Goal: Task Accomplishment & Management: Complete application form

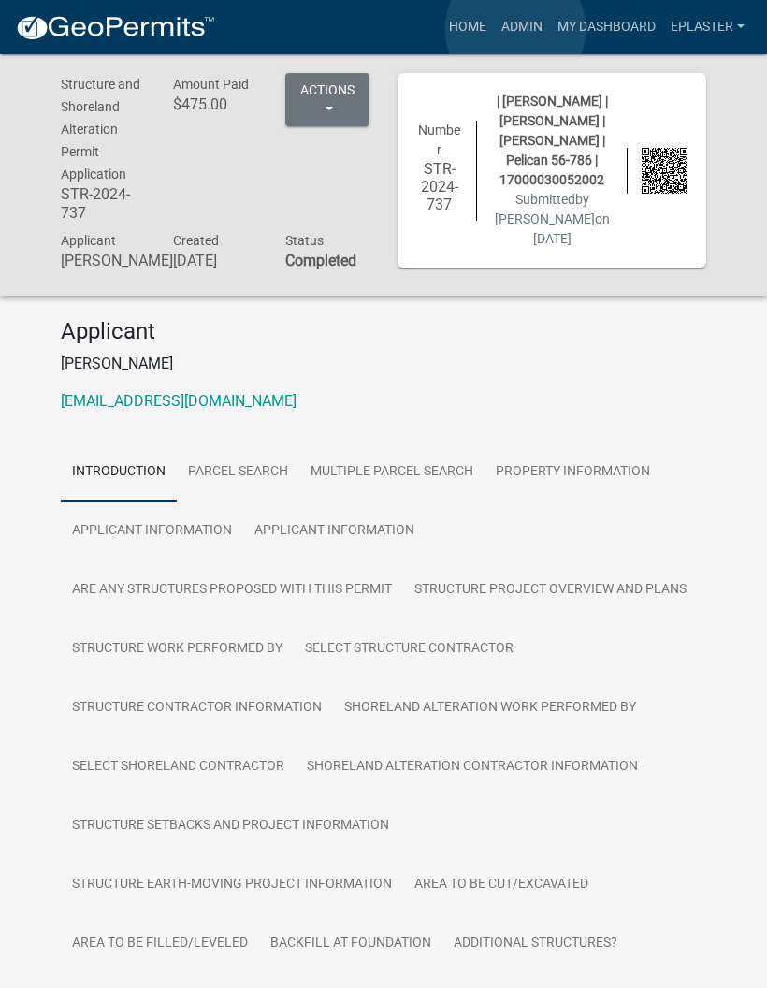
click at [516, 29] on link "Admin" at bounding box center [522, 27] width 56 height 36
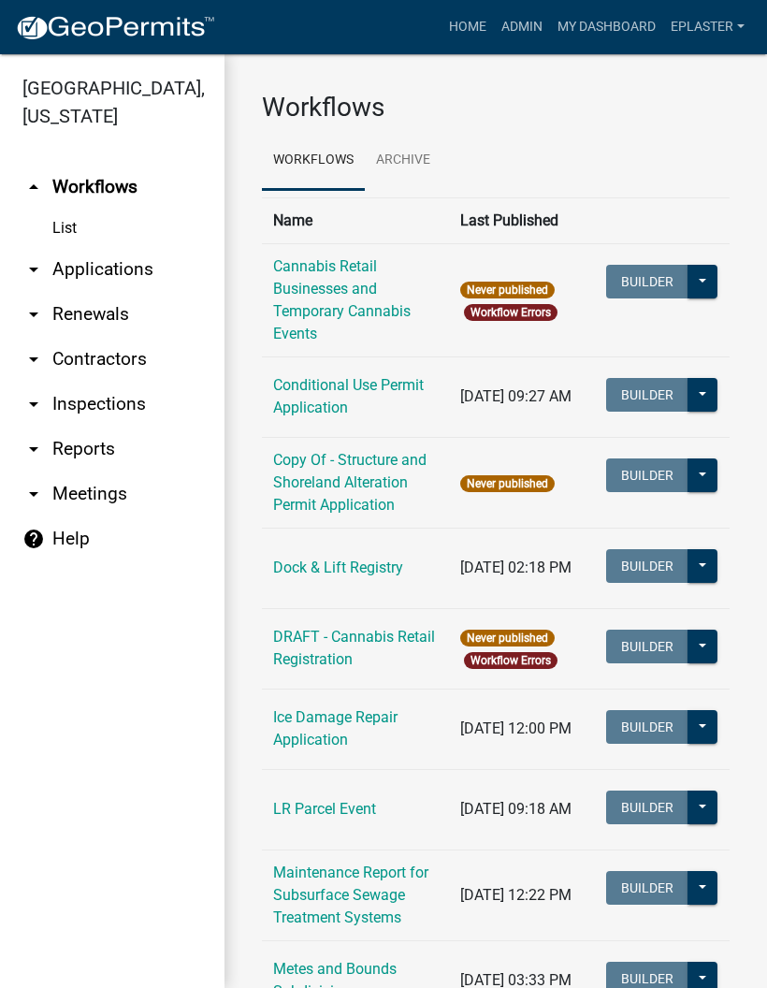
click at [142, 276] on link "arrow_drop_down Applications" at bounding box center [112, 269] width 225 height 45
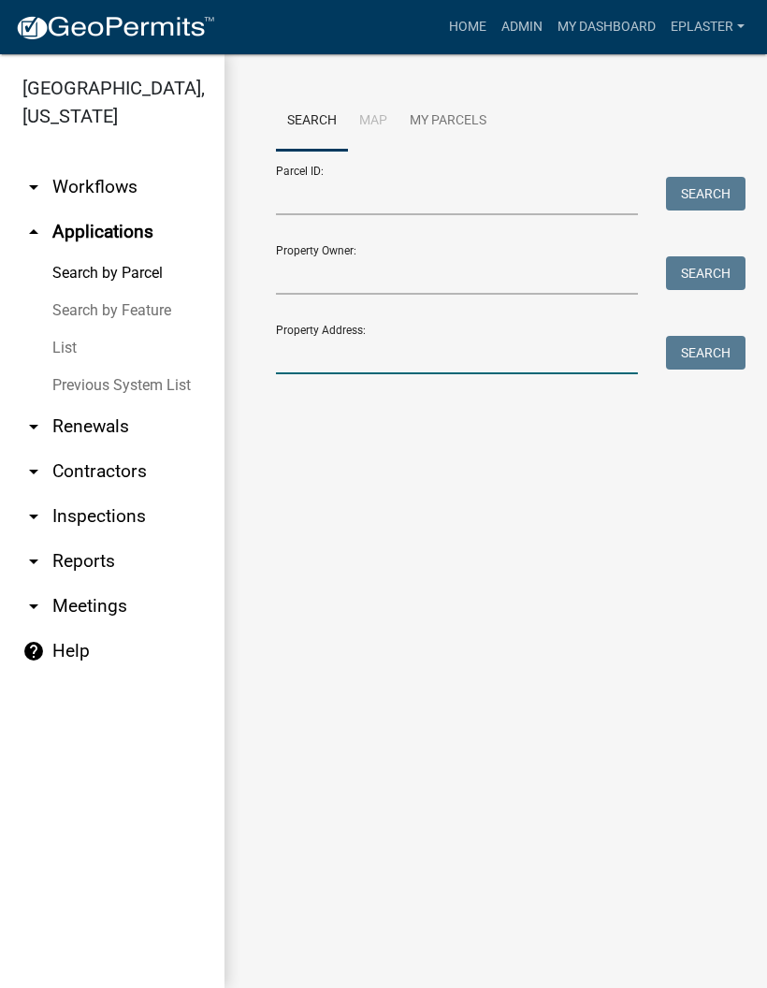
click at [463, 359] on input "Property Address:" at bounding box center [457, 355] width 362 height 38
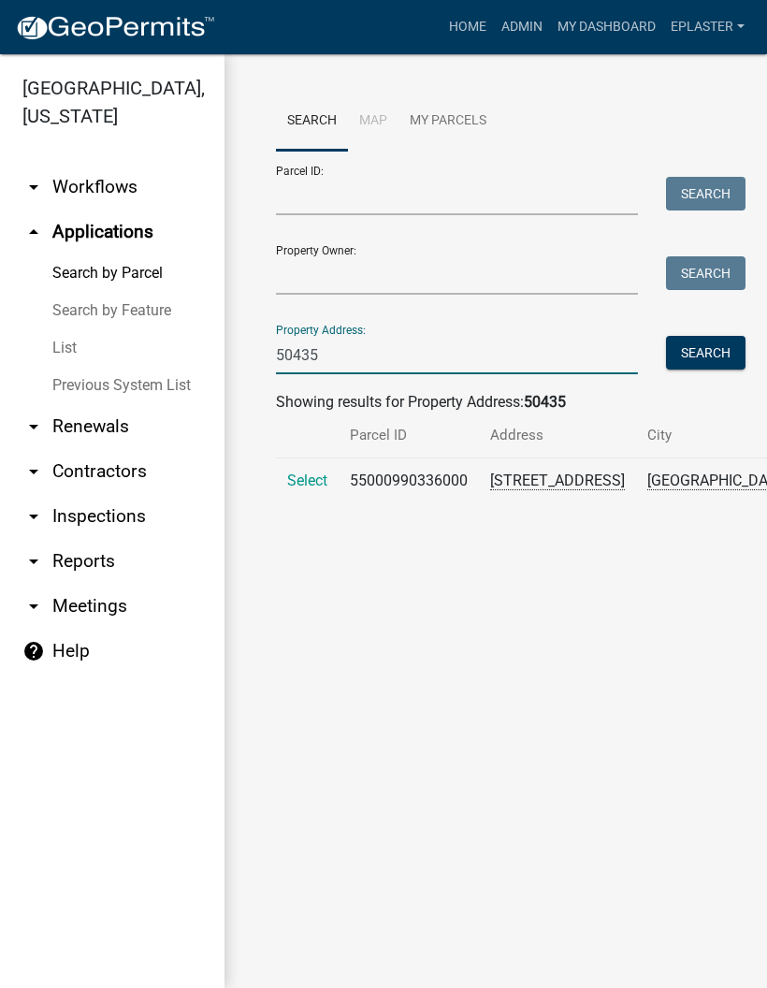
type input "50435"
click at [306, 489] on span "Select" at bounding box center [307, 481] width 40 height 18
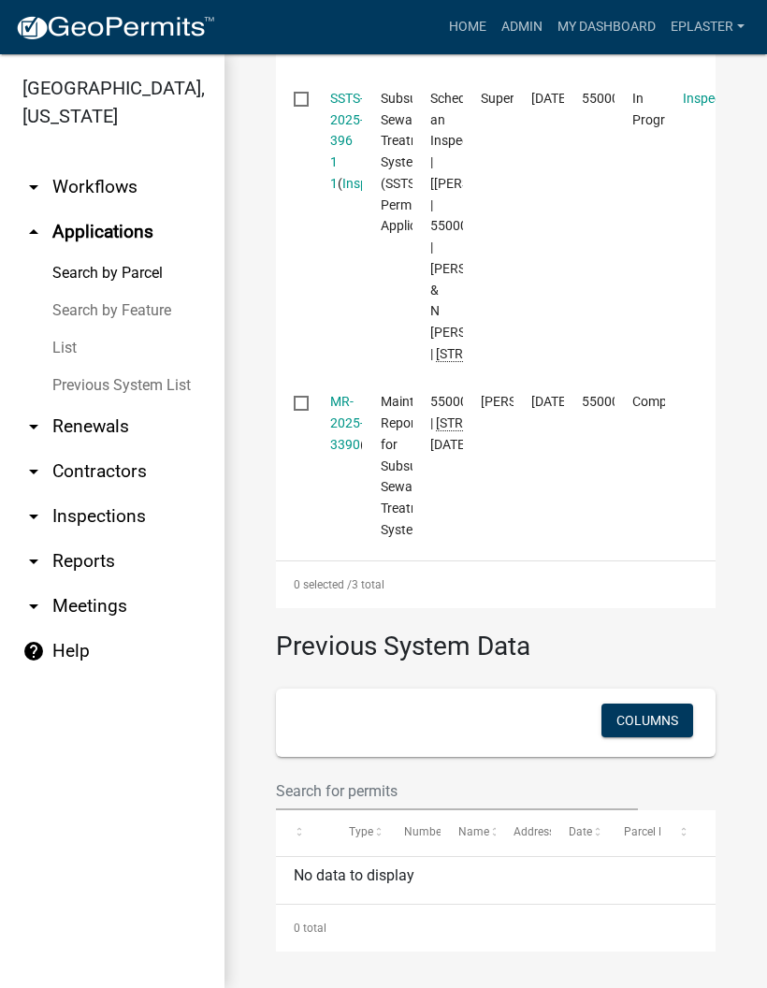
scroll to position [942, 0]
click at [369, 106] on datatable-body-cell "Subsurface Sewage Treatment System (SSTS) Permit Application" at bounding box center [387, 226] width 51 height 304
click at [355, 91] on link "SSTS-2025-396 1 1" at bounding box center [347, 141] width 34 height 100
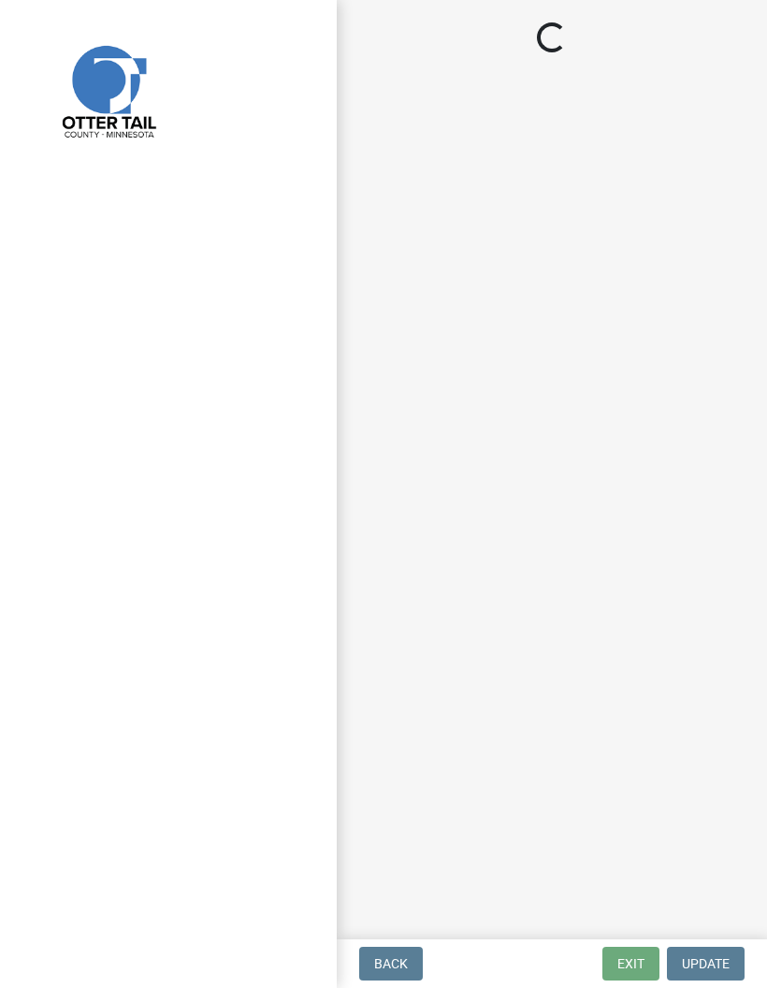
select select "710d5f49-2663-4e73-9718-d0c4e189f5ed"
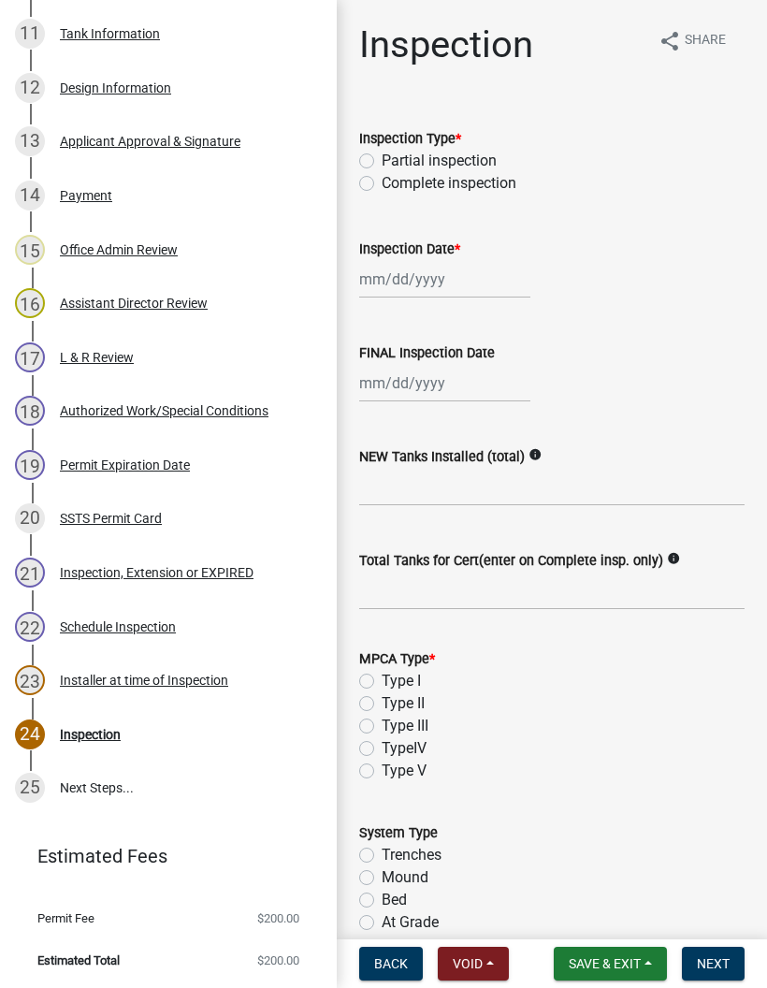
scroll to position [920, 0]
click at [224, 79] on div "12 Design Information" at bounding box center [161, 89] width 292 height 30
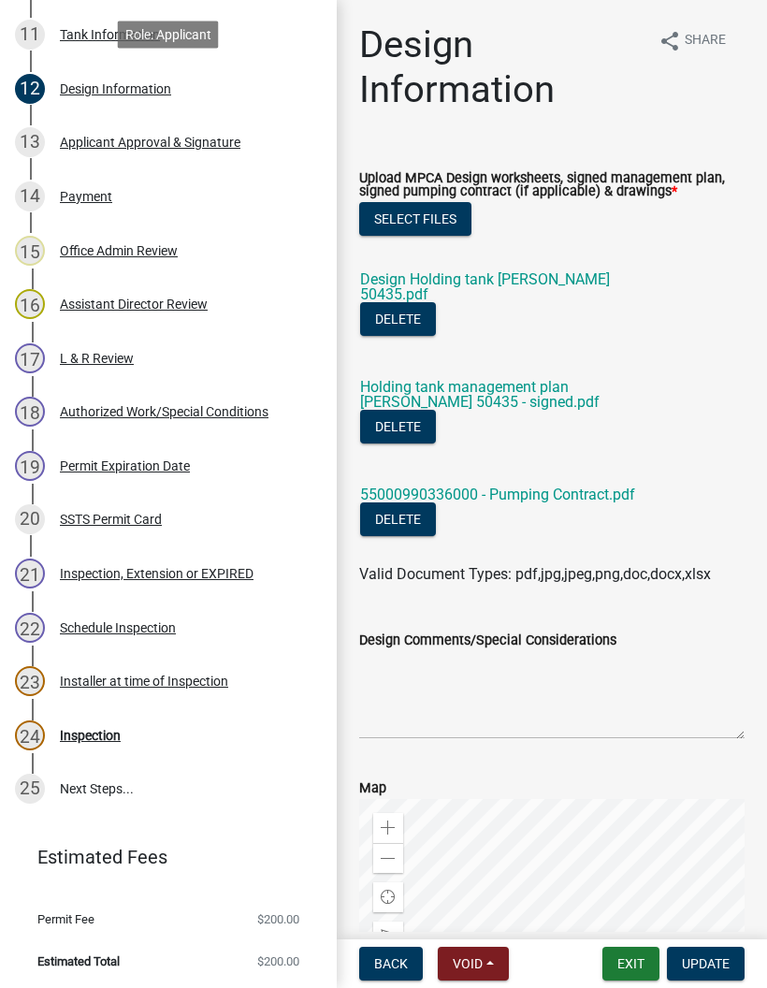
click at [589, 276] on link "Design Holding tank [PERSON_NAME] 50435.pdf" at bounding box center [485, 286] width 250 height 33
click at [632, 959] on button "Exit" at bounding box center [631, 964] width 57 height 34
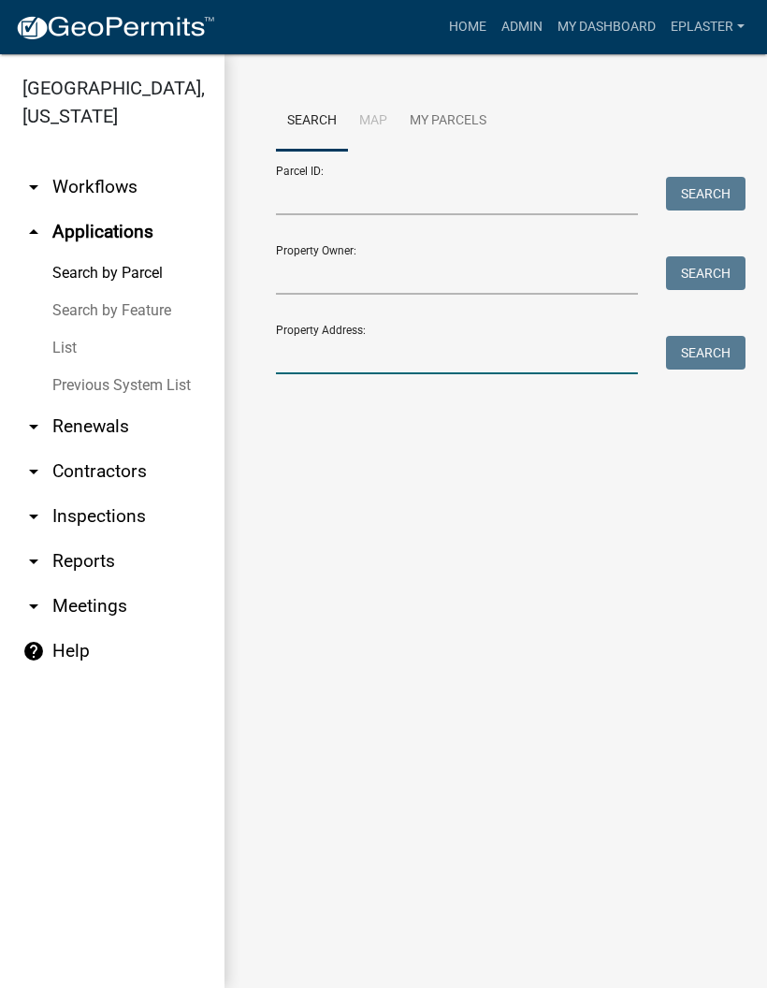
click at [456, 353] on input "Property Address:" at bounding box center [457, 355] width 362 height 38
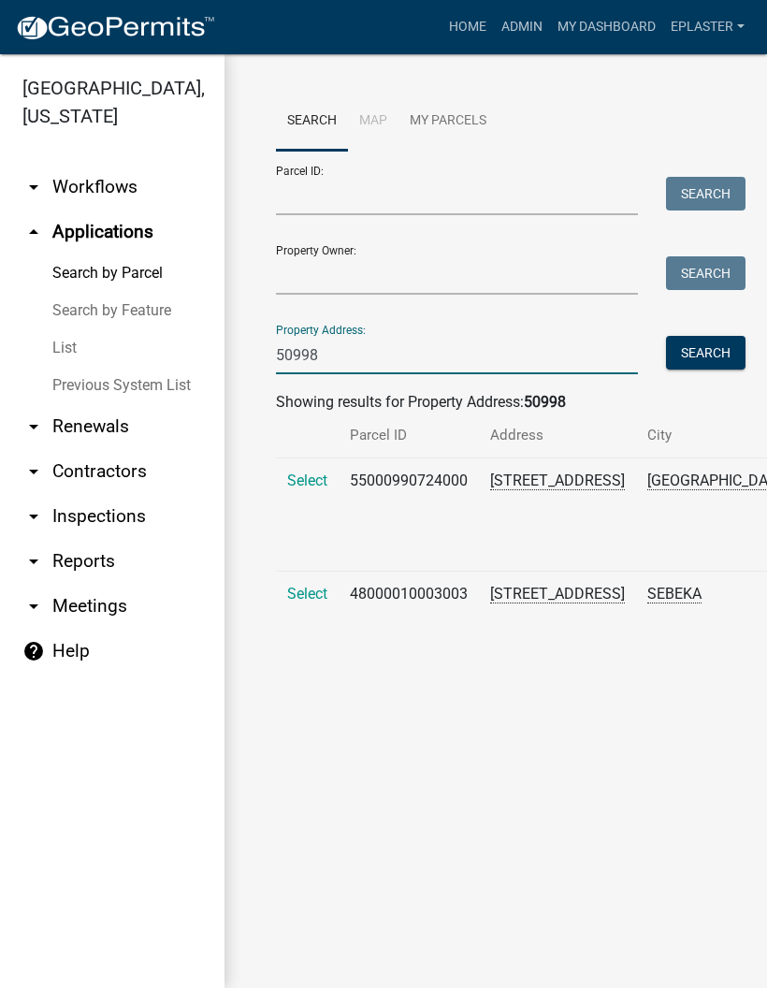
type input "50998"
click at [314, 489] on span "Select" at bounding box center [307, 481] width 40 height 18
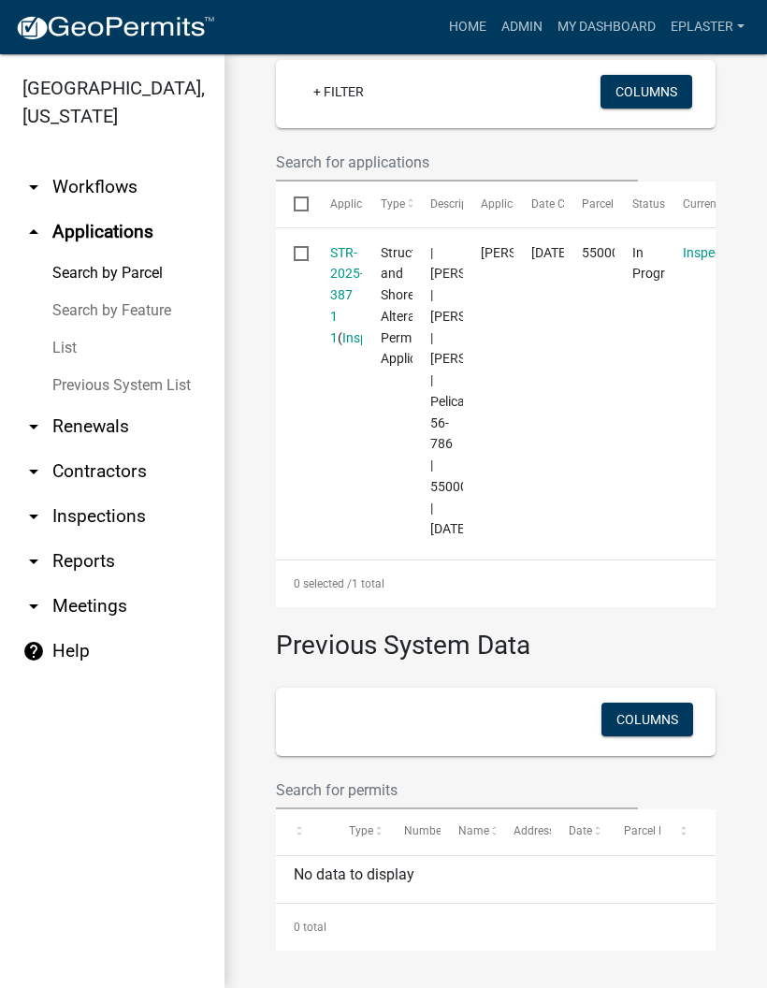
scroll to position [673, 0]
click at [341, 245] on link "STR-2025-387 1 1" at bounding box center [347, 295] width 34 height 100
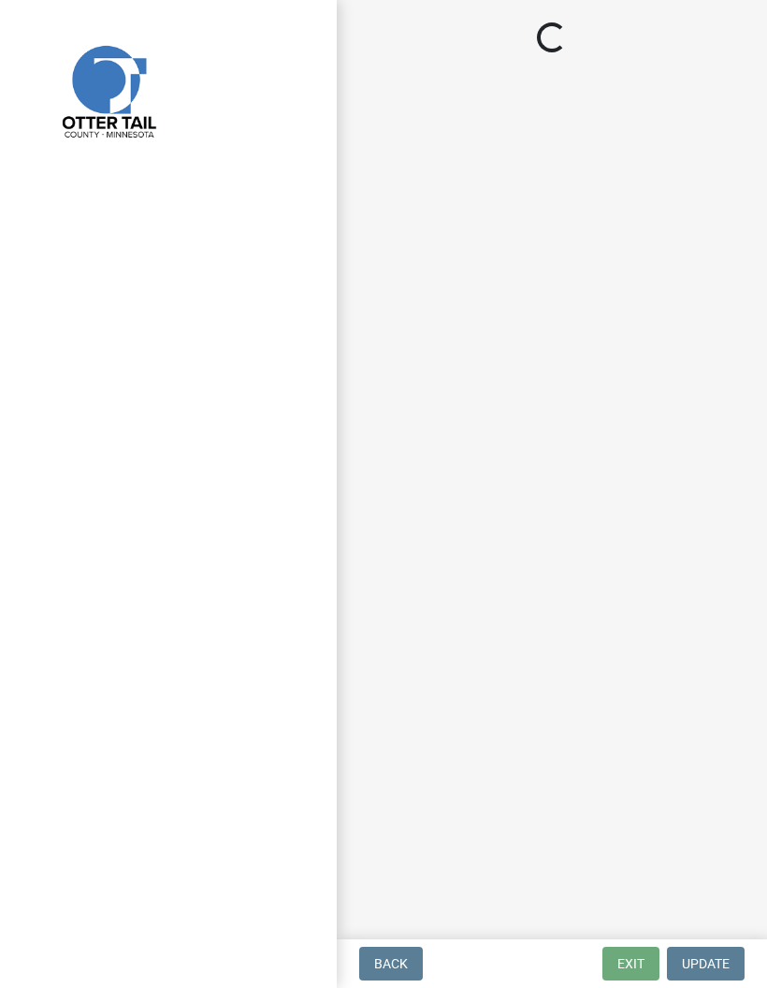
select select "710d5f49-2663-4e73-9718-d0c4e189f5ed"
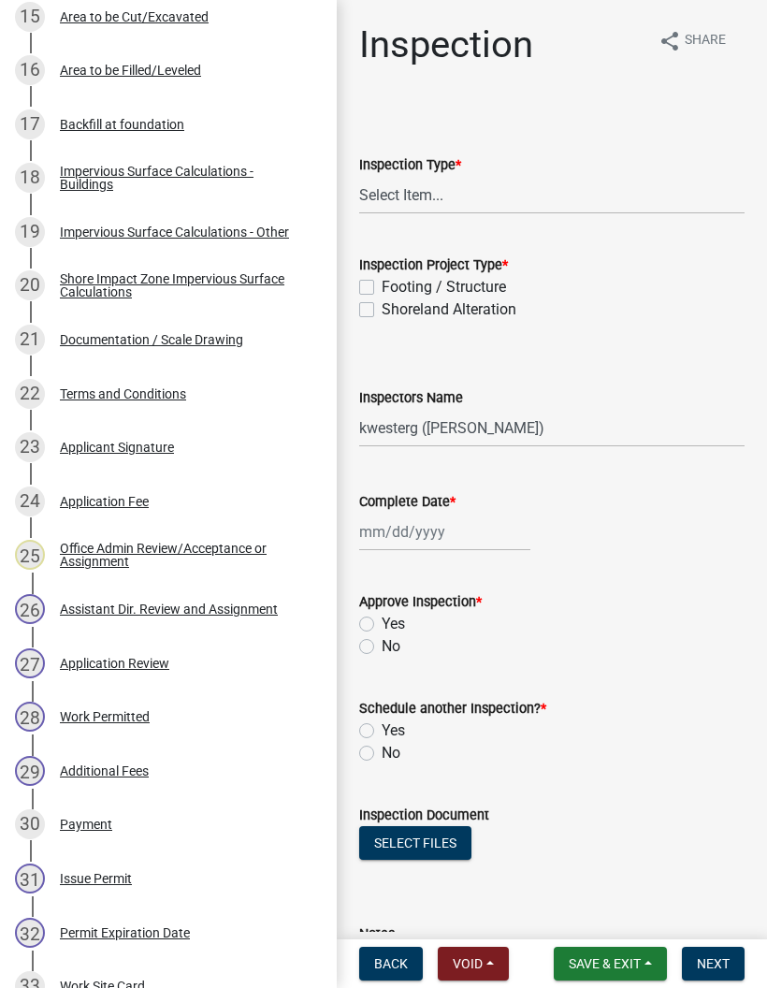
scroll to position [1431, 0]
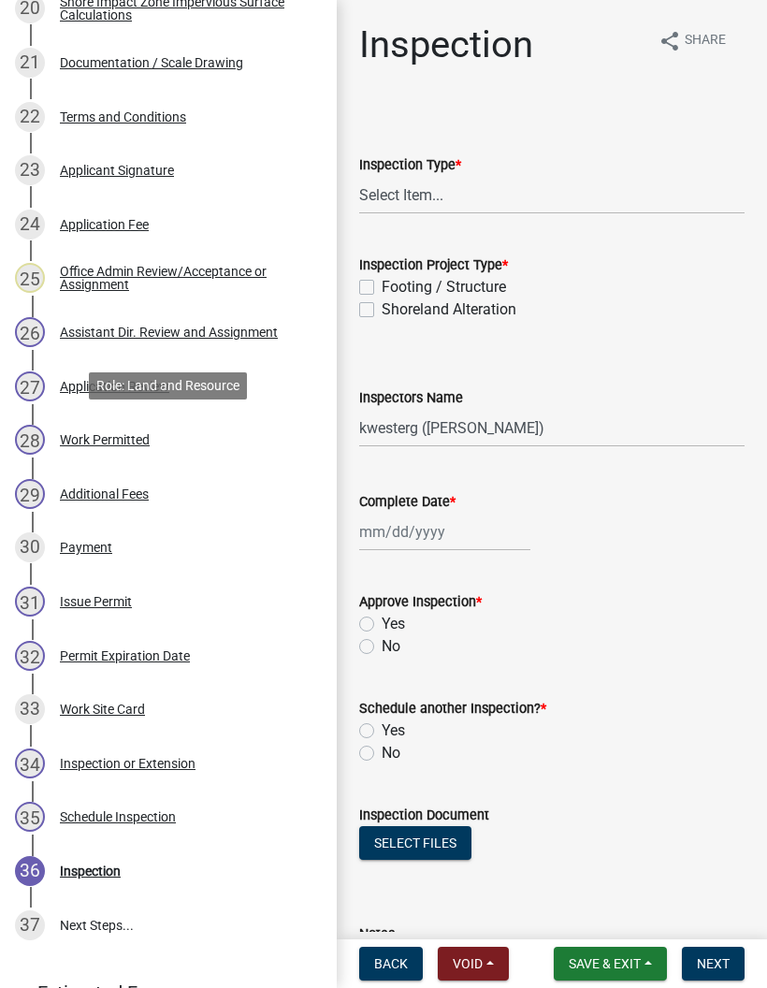
click at [233, 431] on div "28 Work Permitted" at bounding box center [161, 440] width 292 height 30
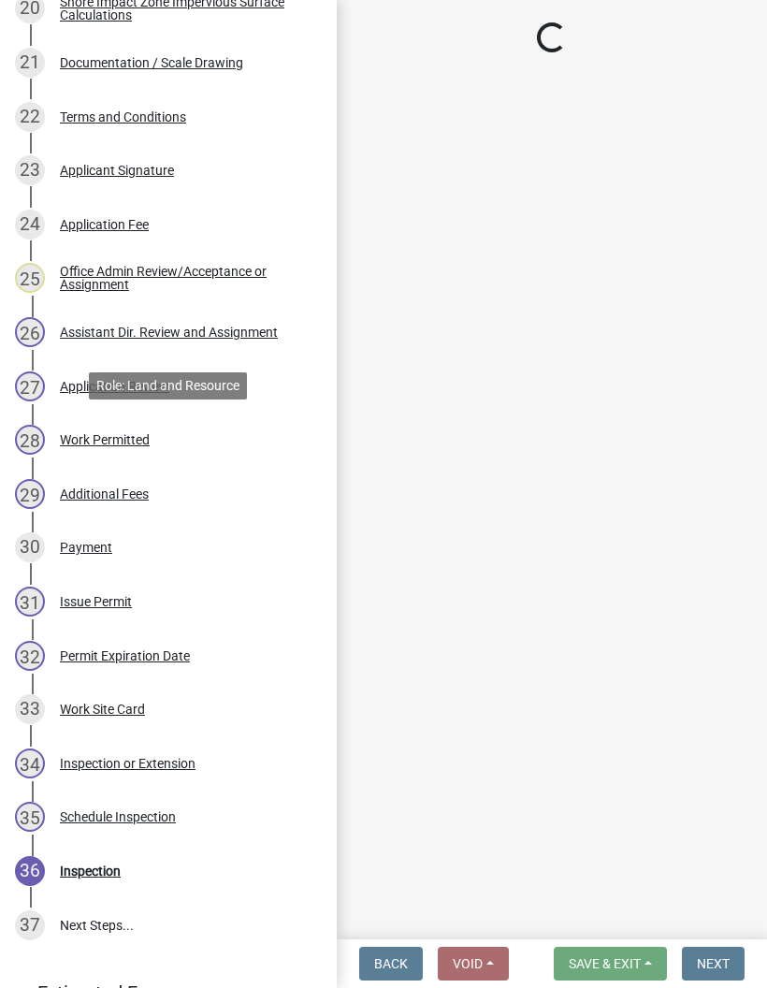
select select "190fd4c8-42ef-492b-a4a0-a0213555944c"
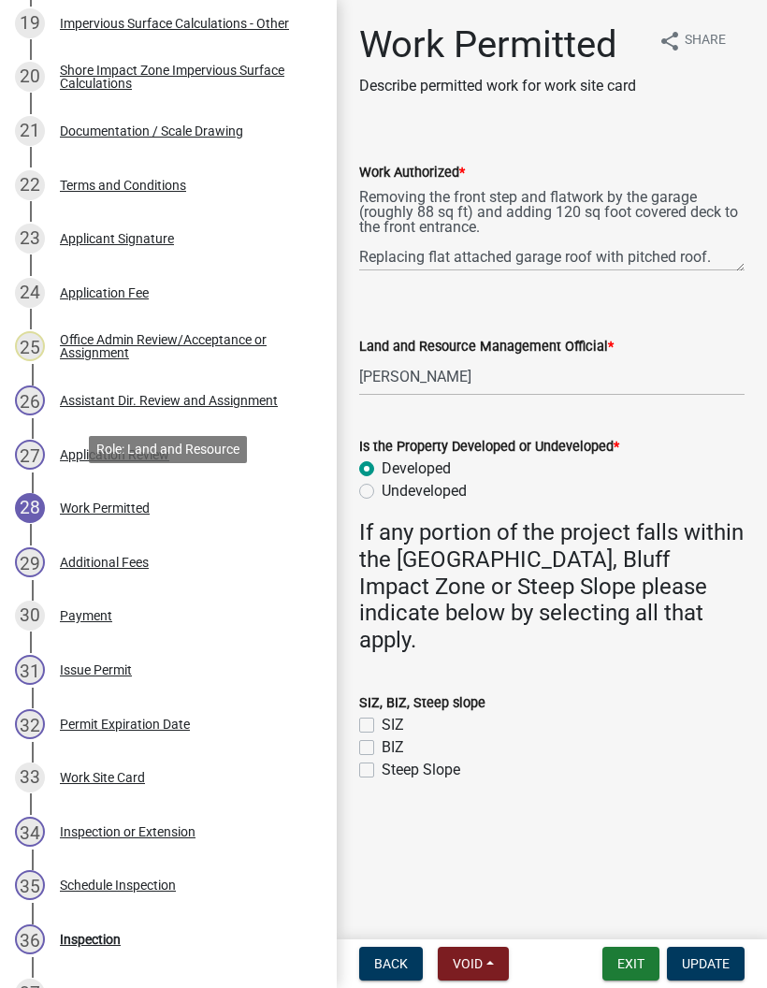
scroll to position [1346, 0]
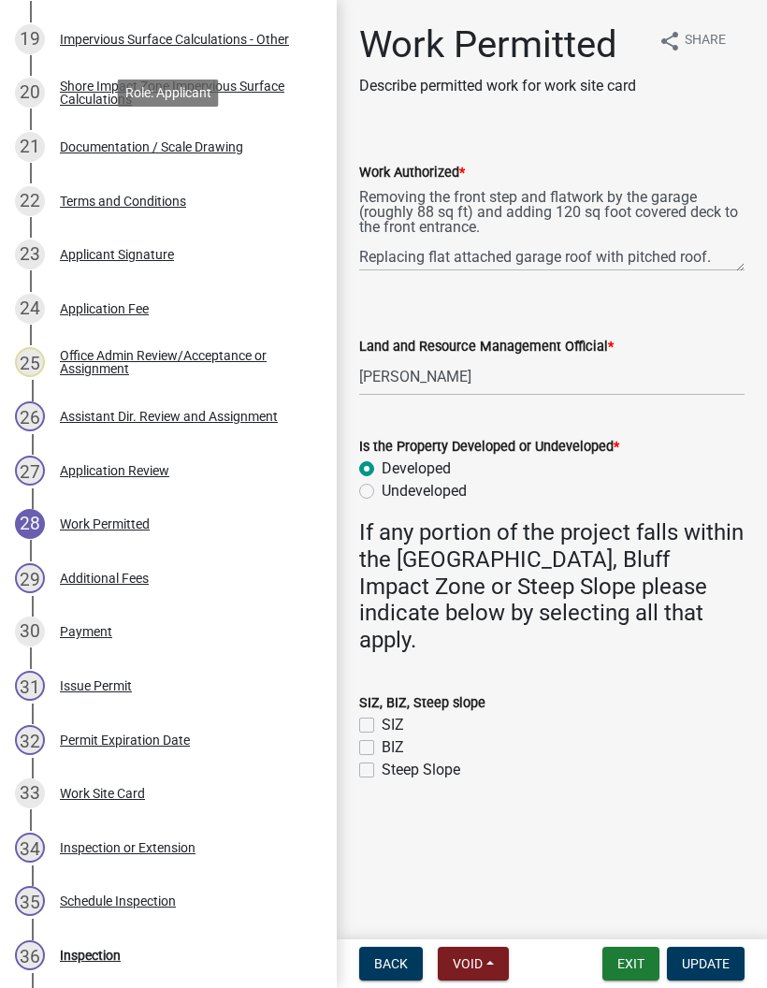
click at [256, 137] on div "21 Documentation / Scale Drawing" at bounding box center [161, 147] width 292 height 30
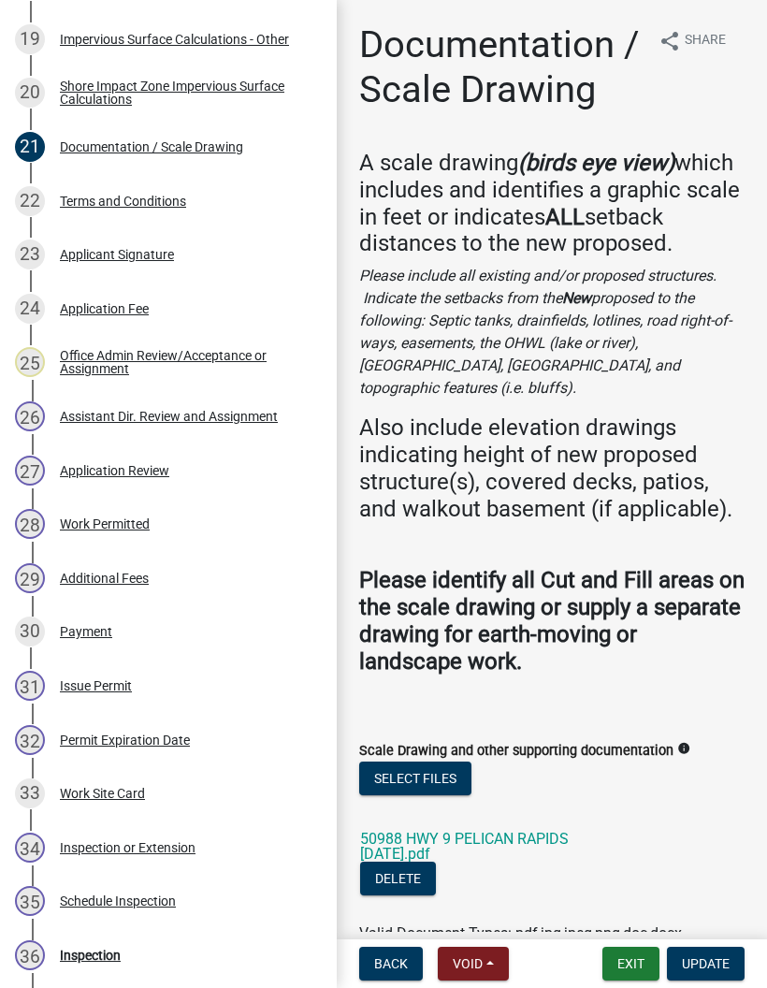
click at [569, 830] on link "50988 HWY 9 PELICAN RAPIDS [DATE].pdf" at bounding box center [464, 846] width 209 height 33
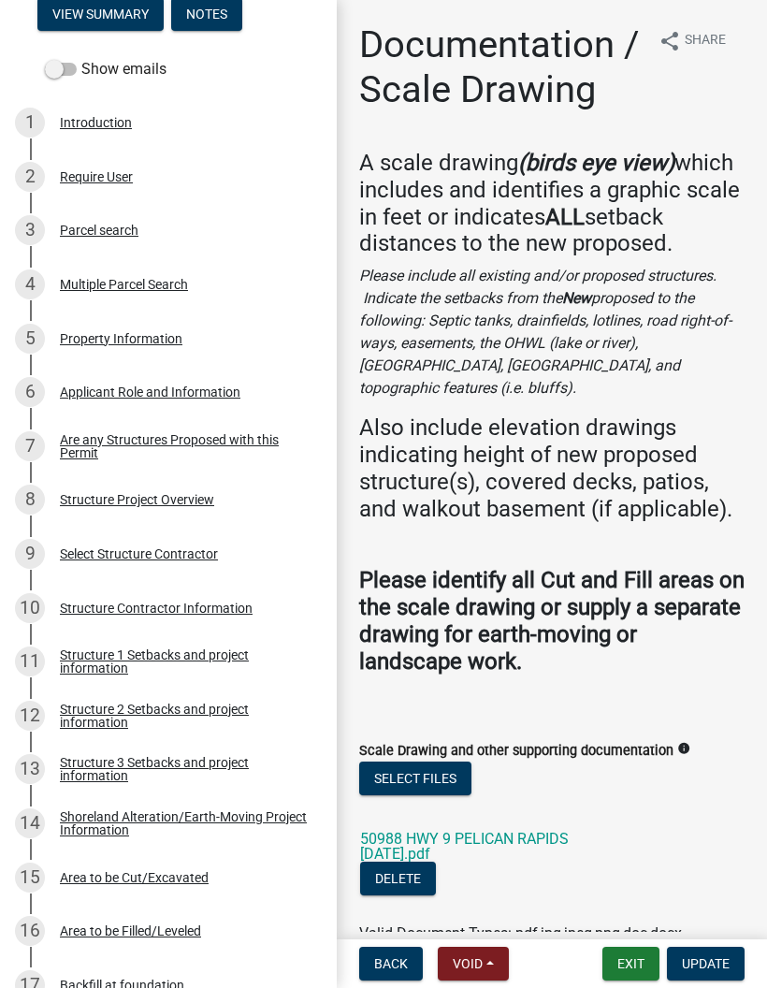
scroll to position [293, 0]
click at [637, 956] on button "Exit" at bounding box center [631, 964] width 57 height 34
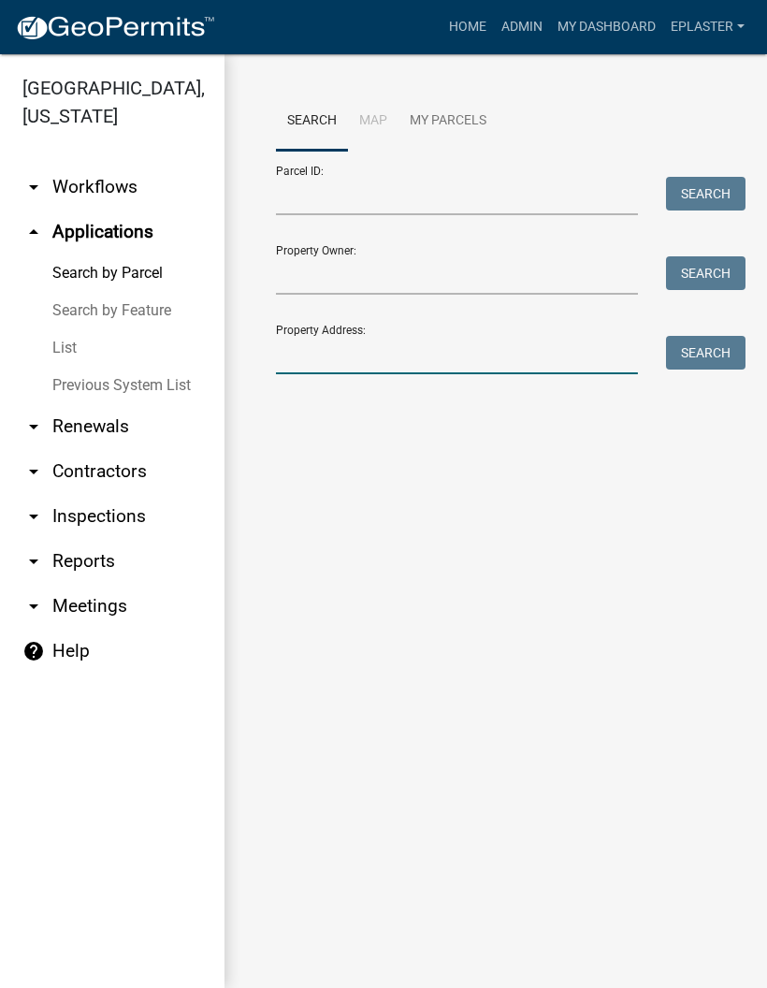
click at [475, 342] on input "Property Address:" at bounding box center [457, 355] width 362 height 38
type input "46543"
click at [715, 360] on button "Search" at bounding box center [706, 353] width 80 height 34
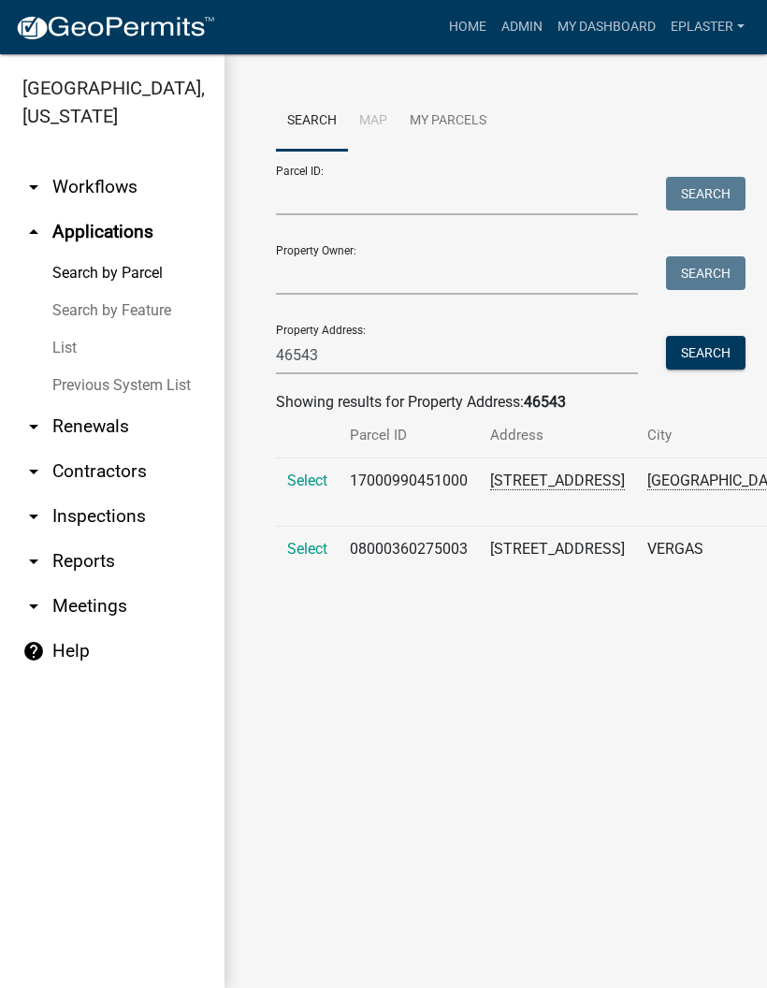
click at [292, 558] on span "Select" at bounding box center [307, 549] width 40 height 18
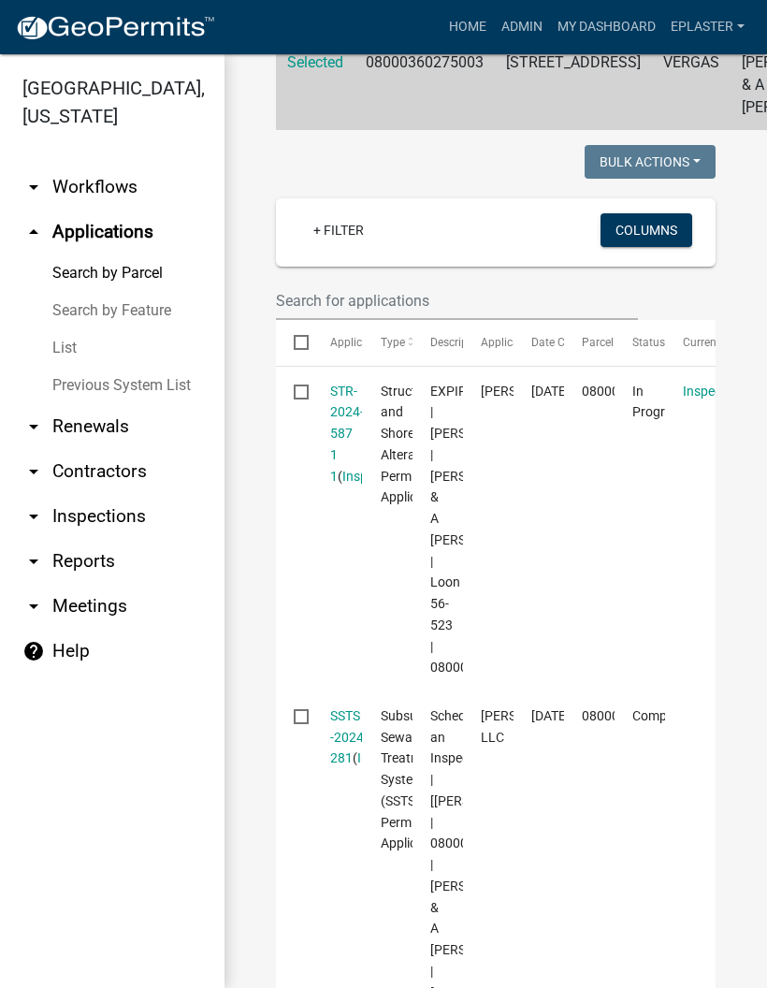
scroll to position [419, 0]
click at [354, 425] on link "STR-2024-587 1 1" at bounding box center [347, 433] width 34 height 100
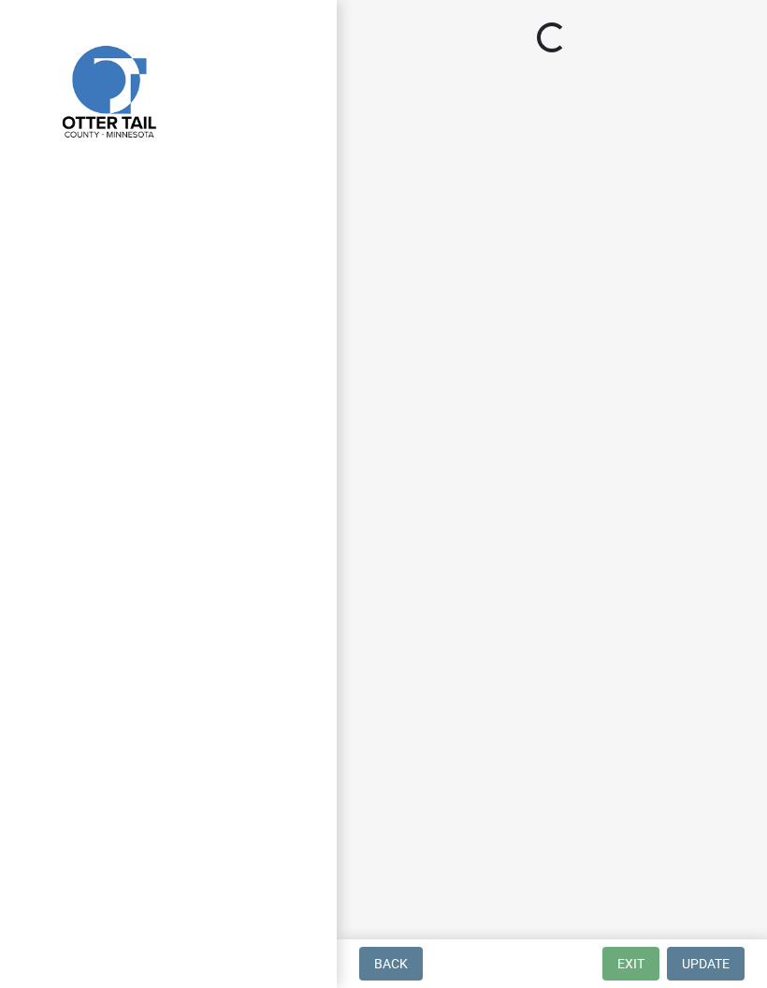
select select "710d5f49-2663-4e73-9718-d0c4e189f5ed"
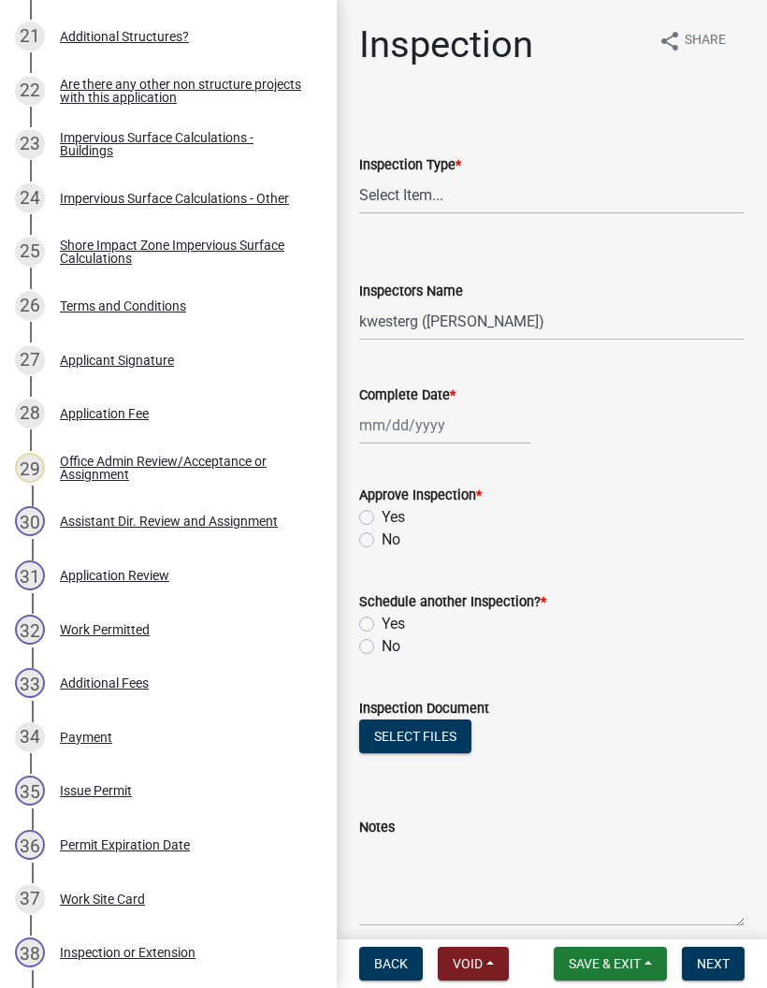
scroll to position [1570, 0]
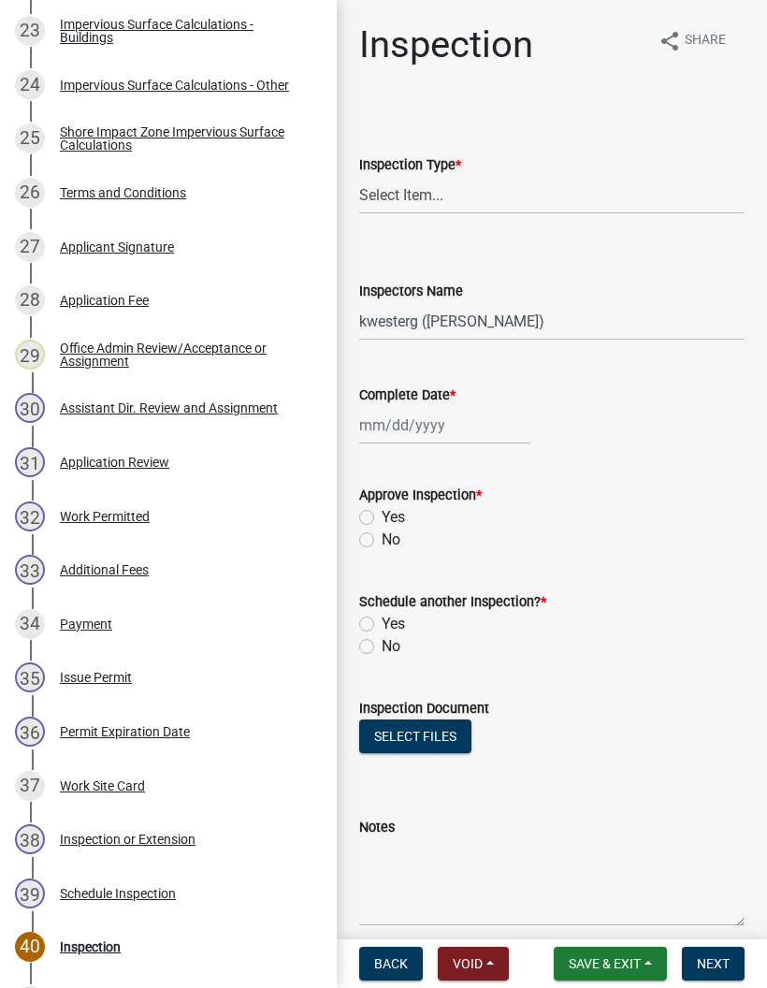
click at [241, 514] on div "32 Work Permitted" at bounding box center [161, 516] width 292 height 30
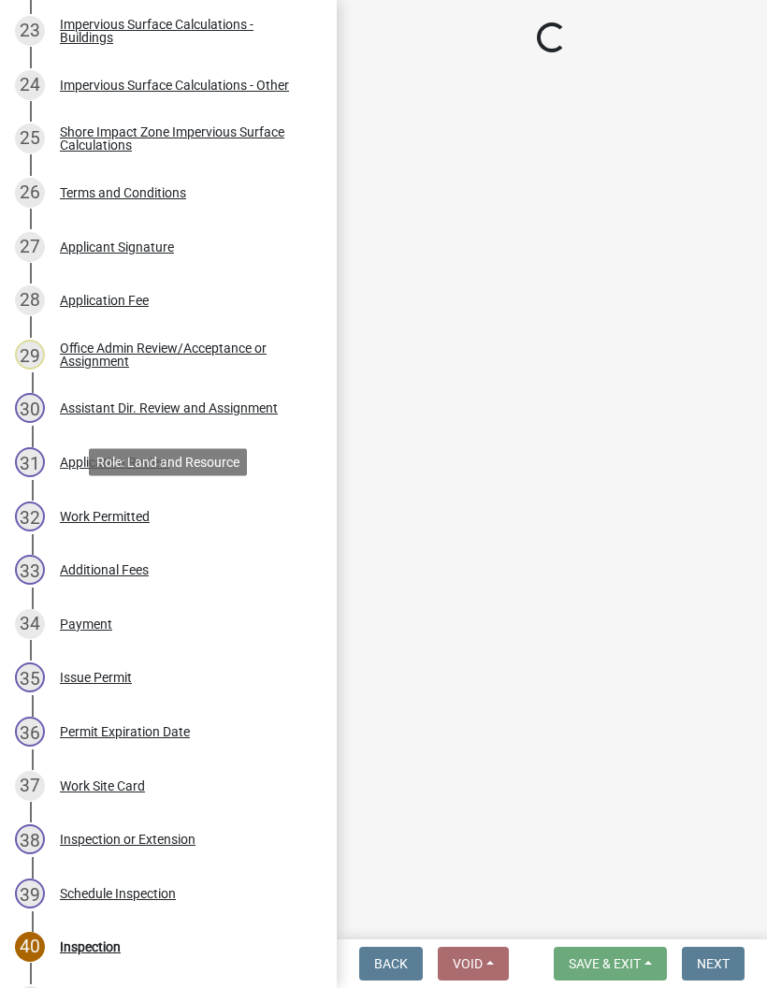
select select "f6a741f6-6d10-4601-9562-2e8ce244b7e0"
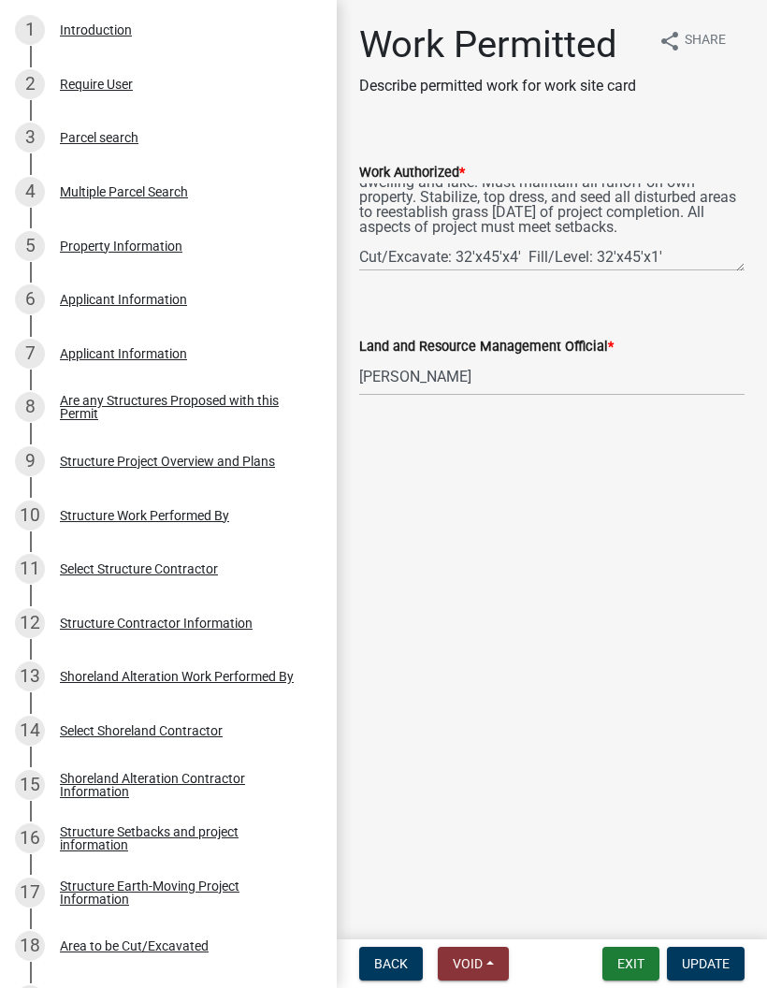
scroll to position [312, 0]
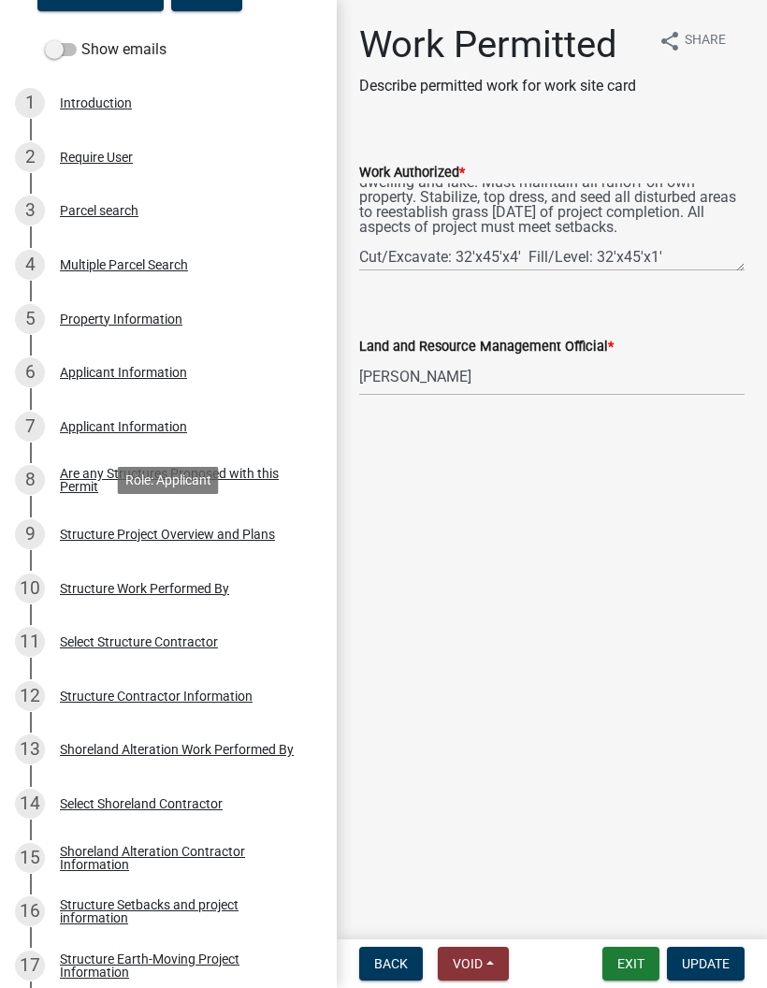
click at [286, 539] on div "9 Structure Project Overview and Plans" at bounding box center [161, 534] width 292 height 30
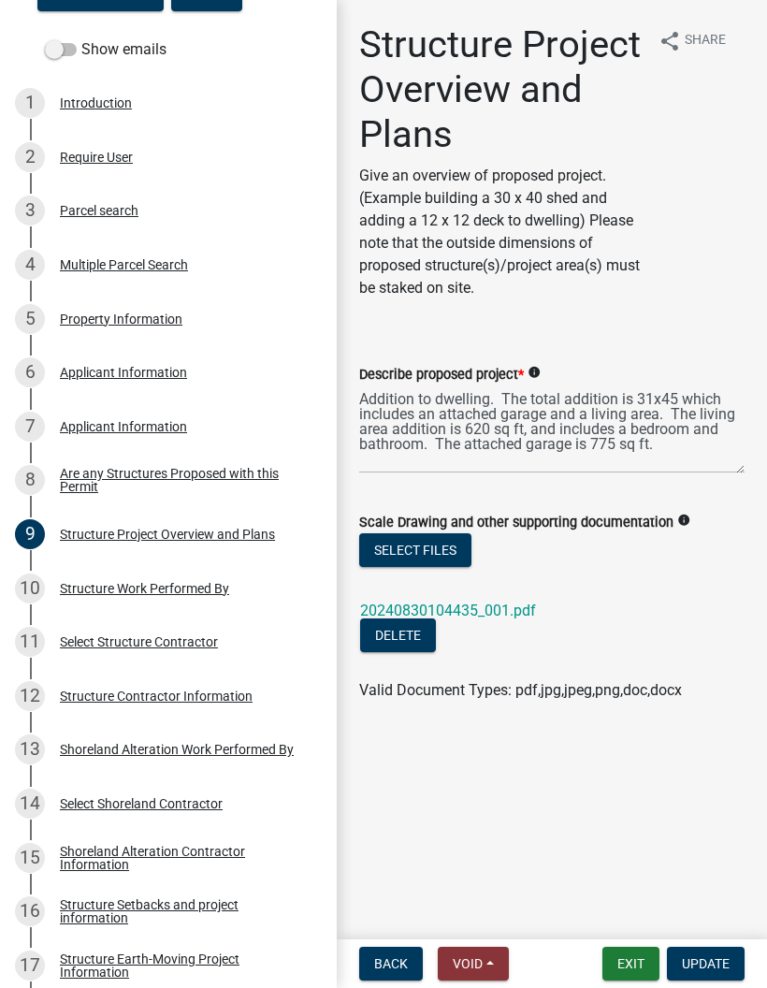
click at [508, 608] on link "20240830104435_001.pdf" at bounding box center [448, 611] width 176 height 18
click at [637, 970] on button "Exit" at bounding box center [631, 964] width 57 height 34
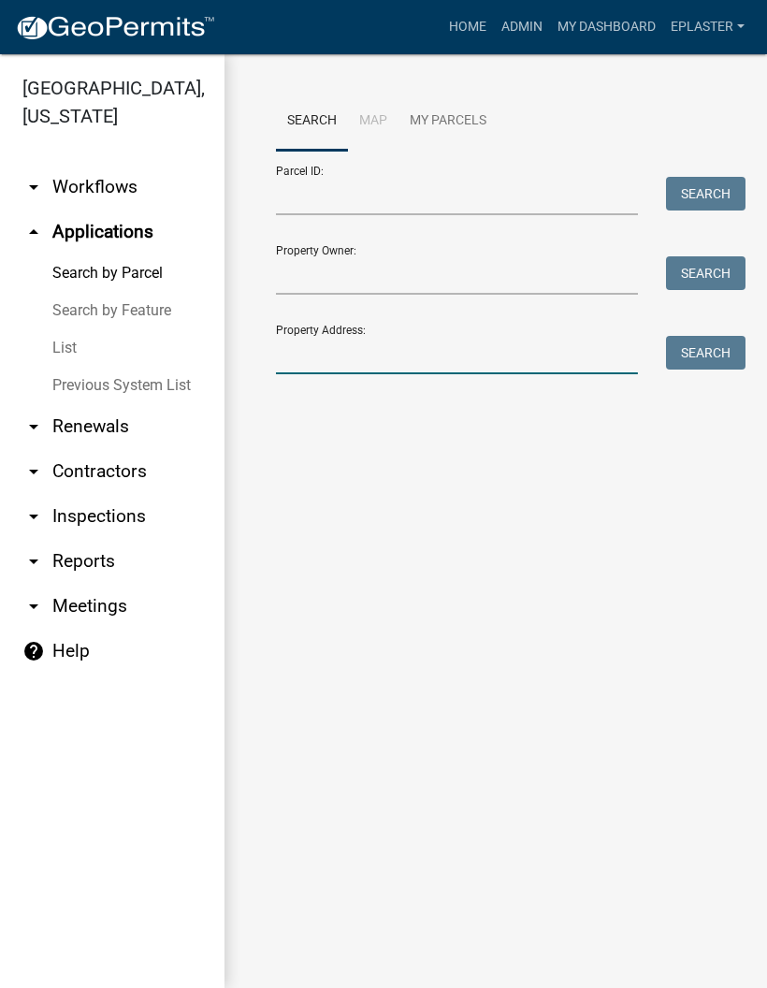
click at [370, 362] on input "Property Address:" at bounding box center [457, 355] width 362 height 38
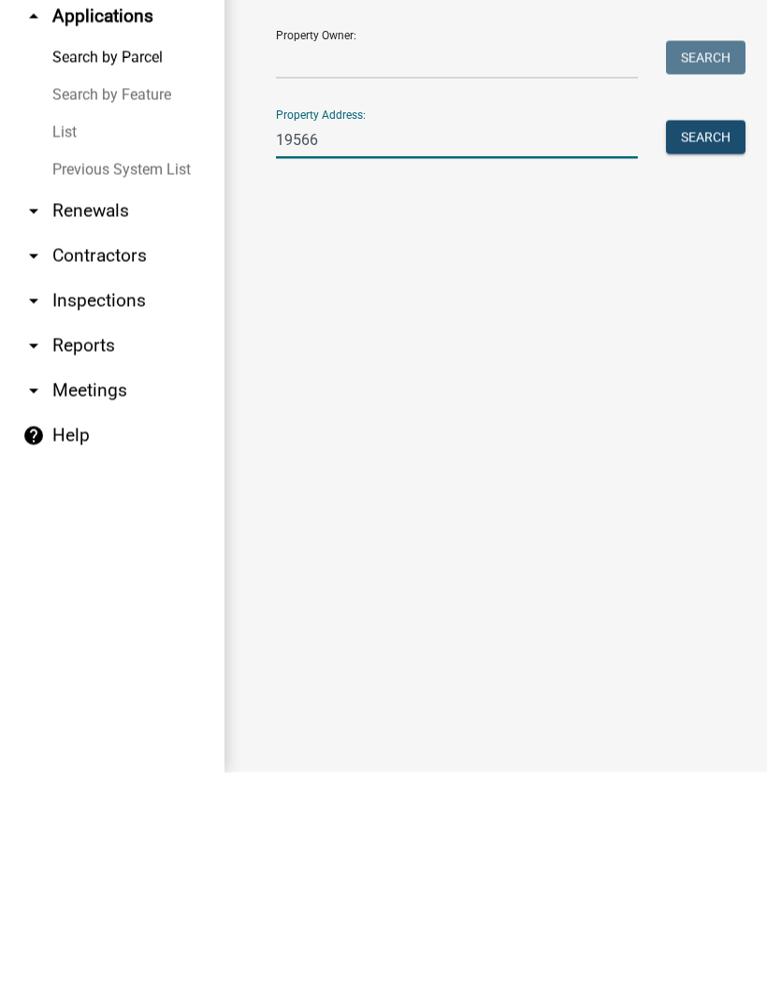
type input "19566"
click at [706, 336] on button "Search" at bounding box center [706, 353] width 80 height 34
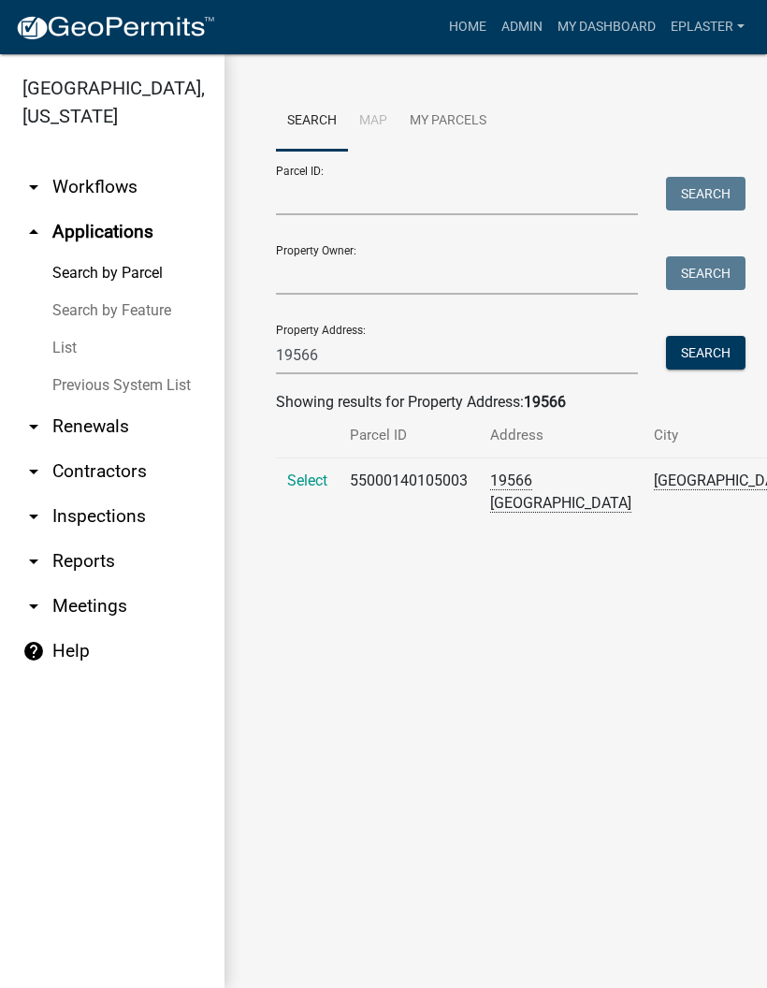
click at [300, 489] on span "Select" at bounding box center [307, 481] width 40 height 18
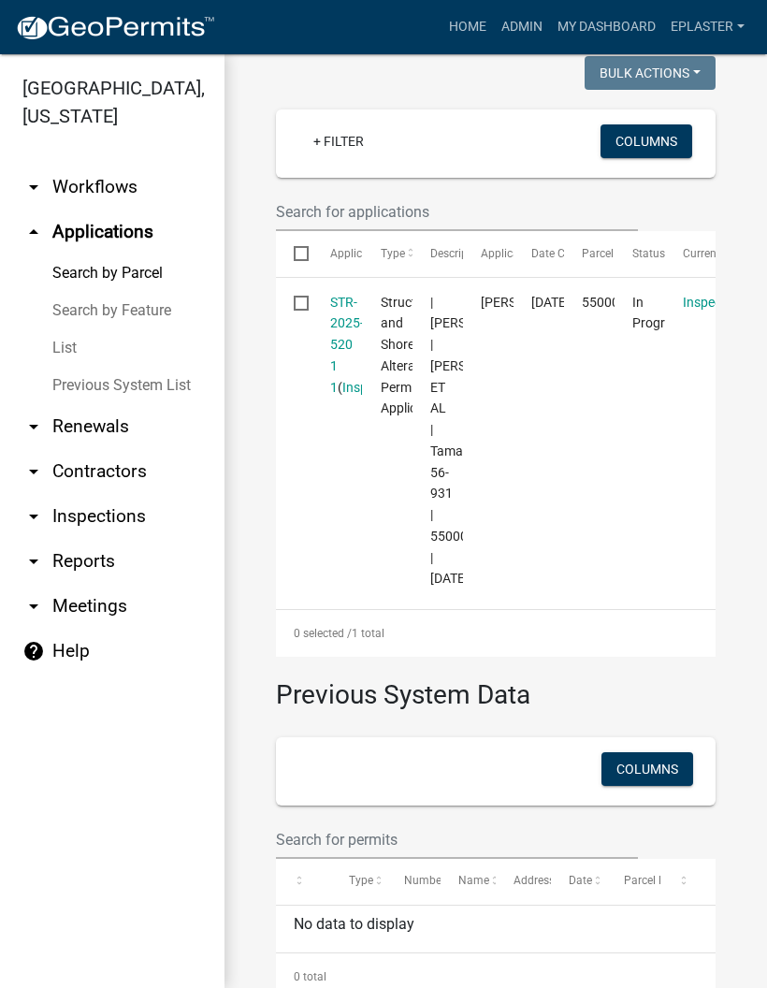
scroll to position [488, 0]
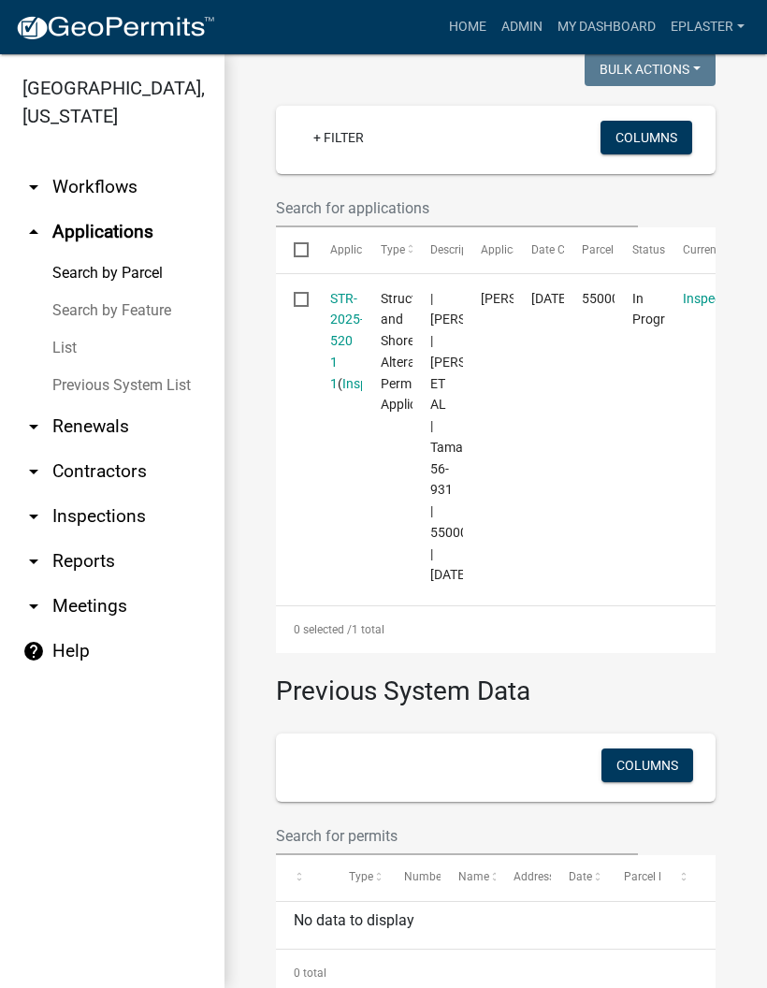
click at [338, 364] on link "STR-2025-520 1 1" at bounding box center [347, 341] width 34 height 100
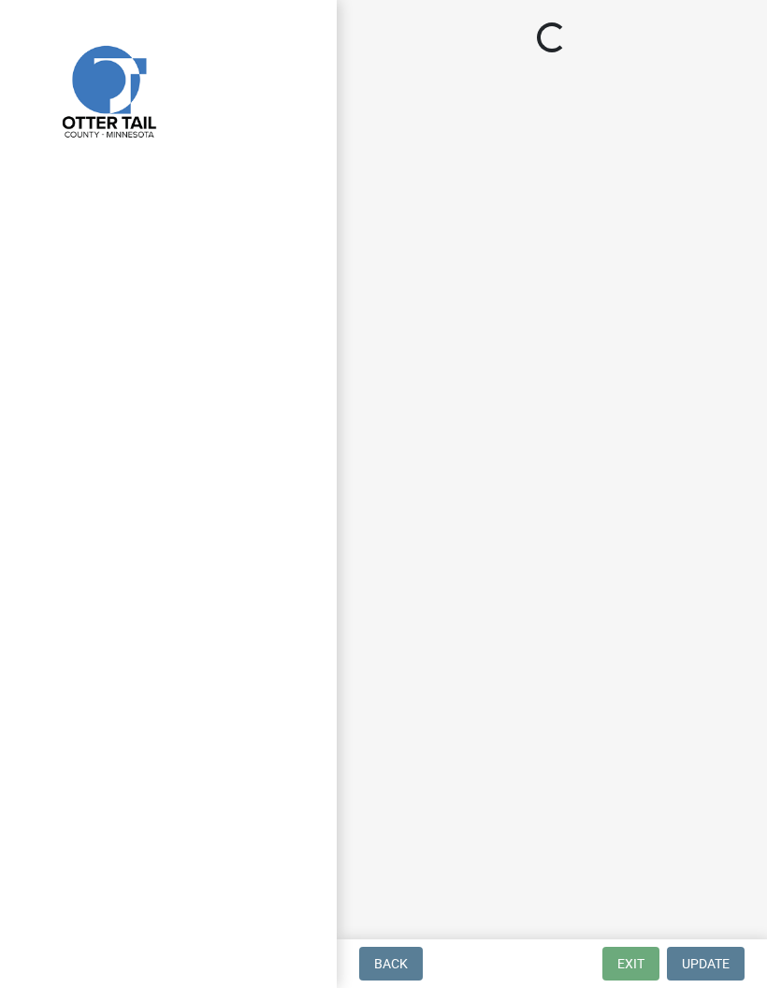
select select "710d5f49-2663-4e73-9718-d0c4e189f5ed"
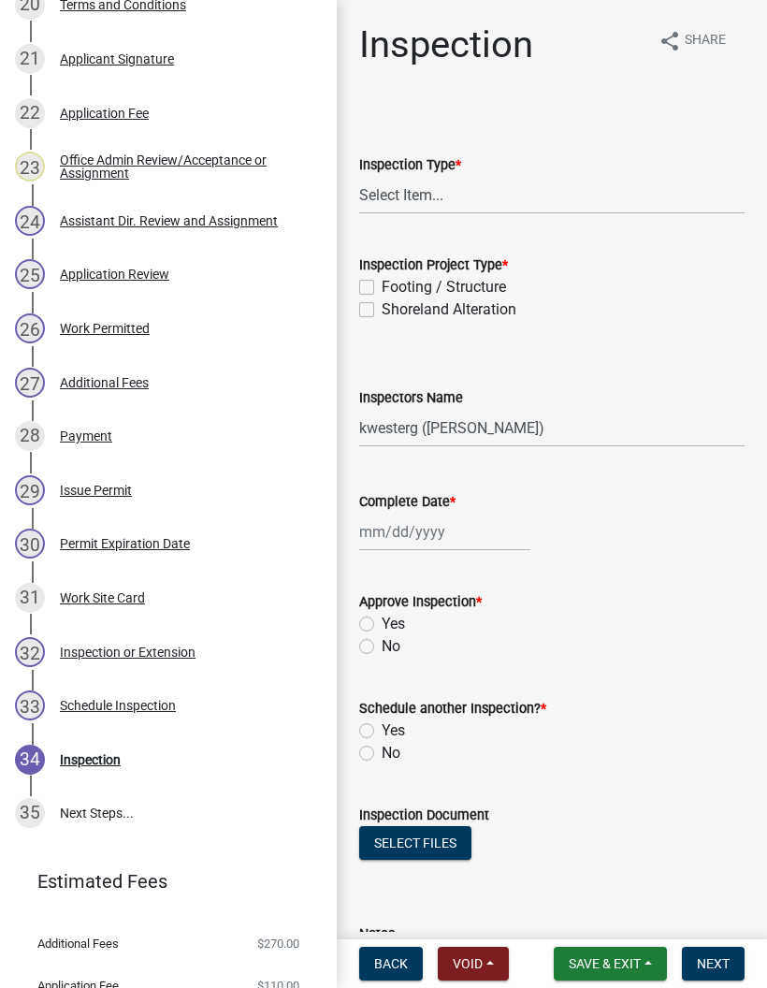
scroll to position [1483, 0]
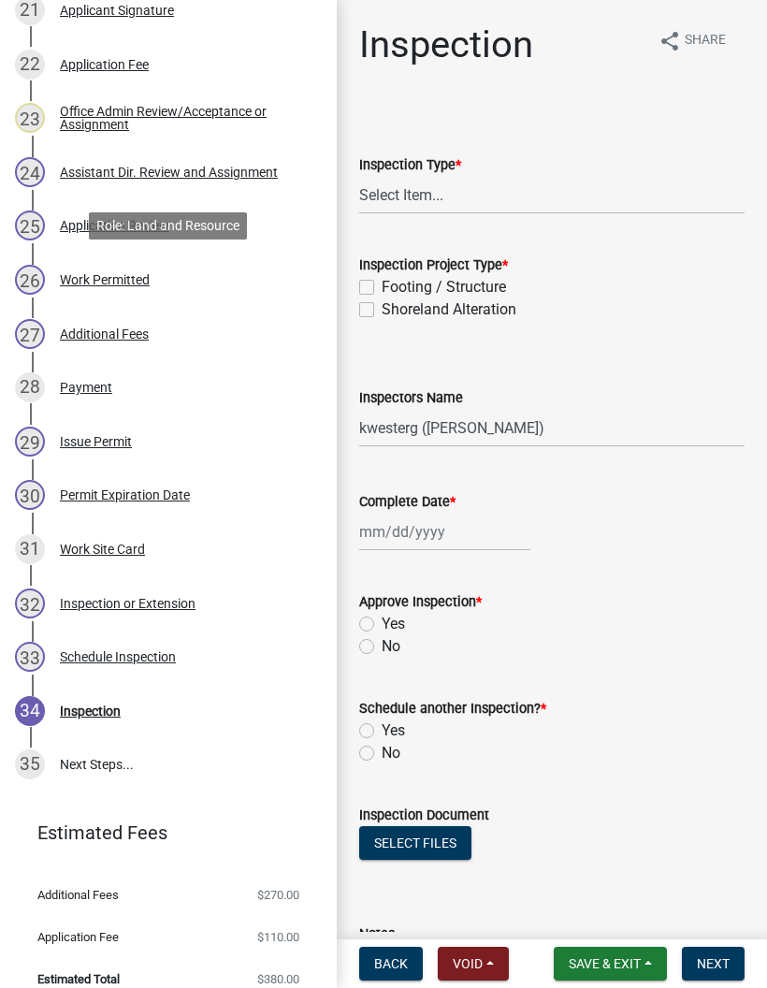
click at [246, 281] on div "26 Work Permitted" at bounding box center [161, 280] width 292 height 30
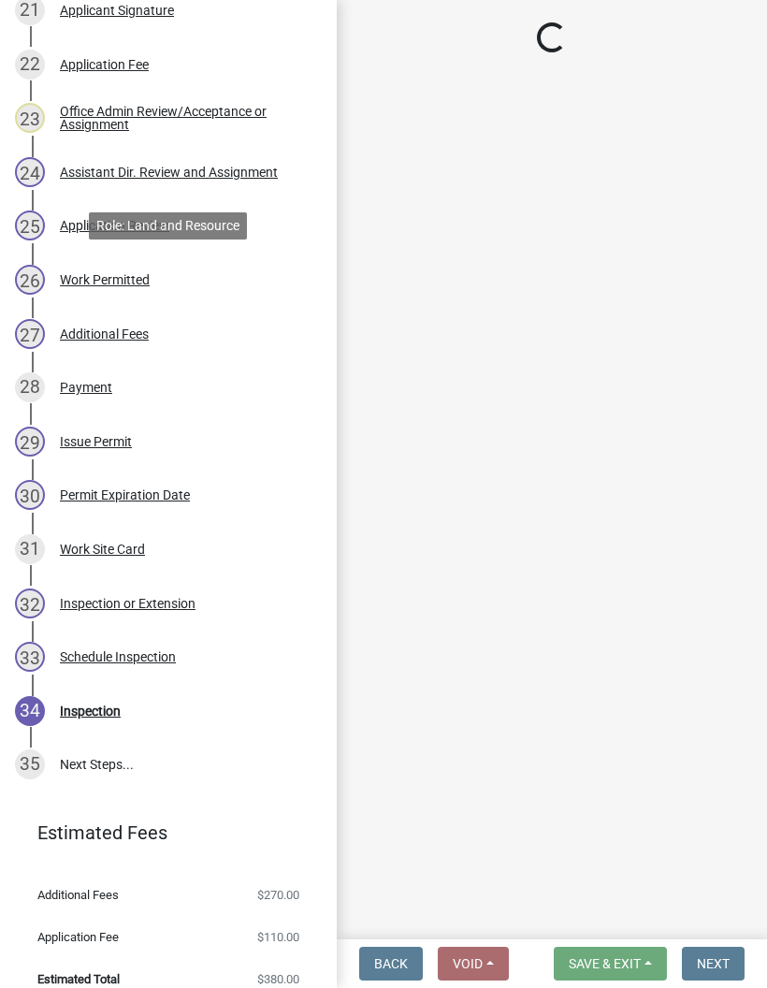
select select "b4c12476-3918-4c31-b34d-126d47b866fd"
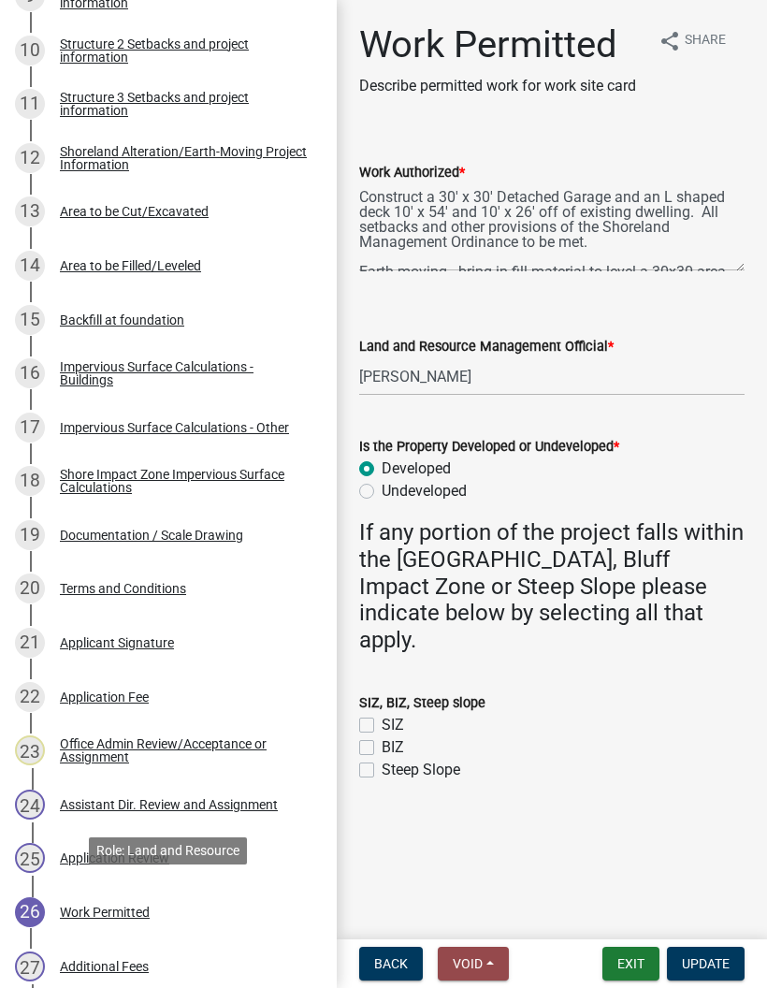
scroll to position [858, 0]
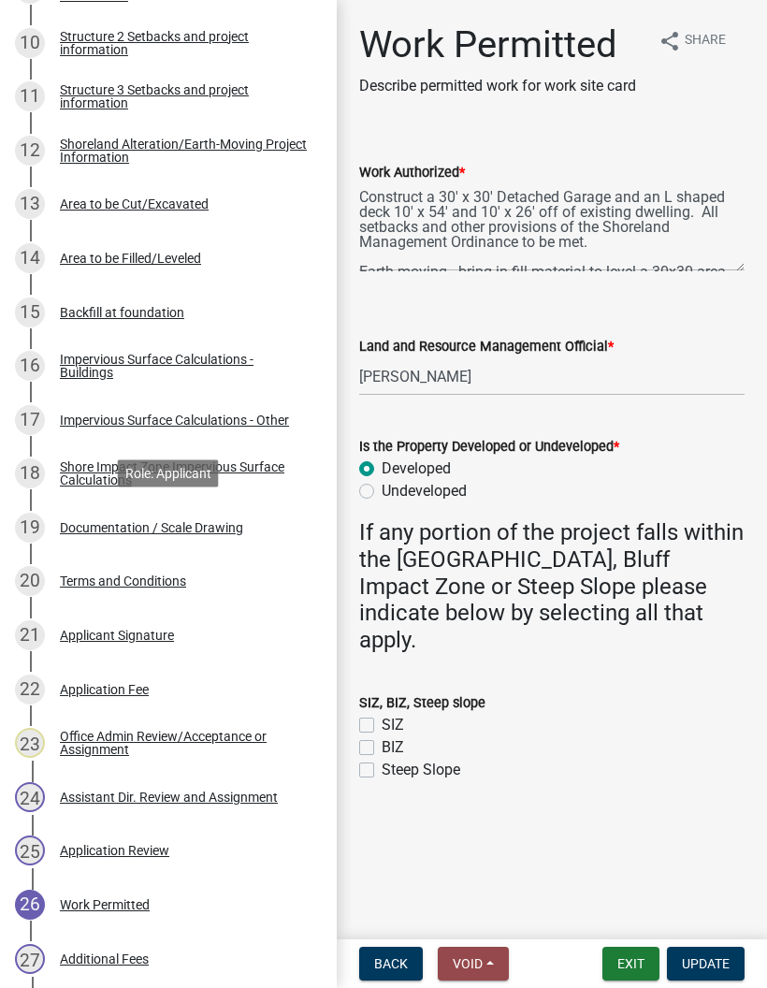
click at [269, 520] on div "19 Documentation / Scale Drawing" at bounding box center [161, 528] width 292 height 30
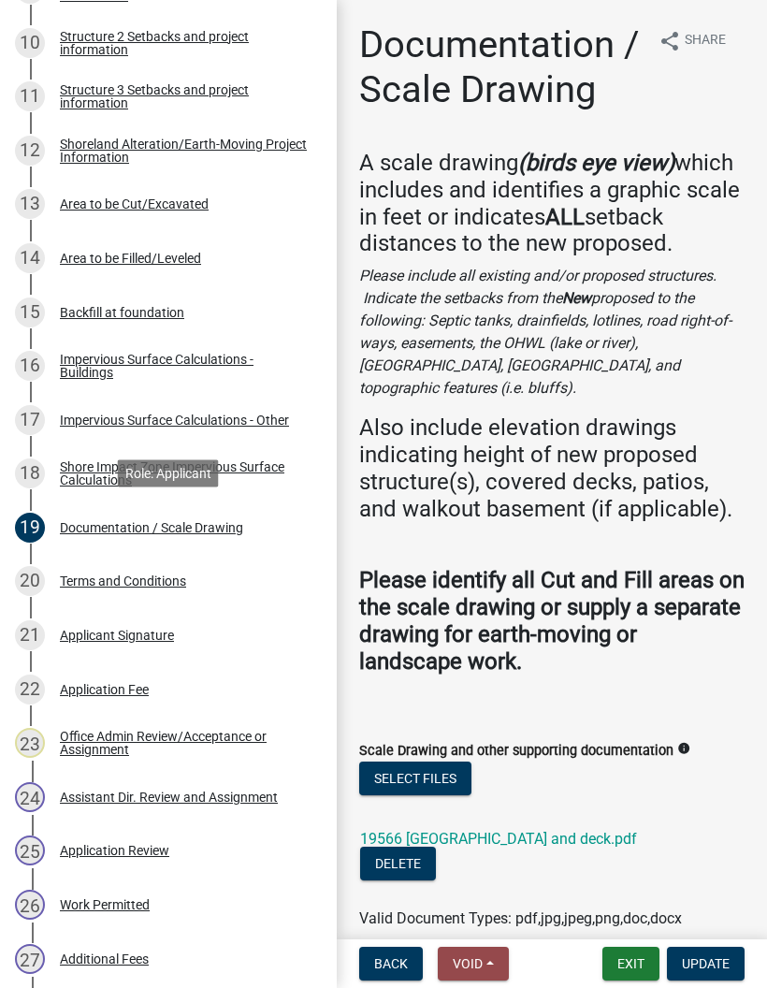
click at [574, 830] on link "19566 [GEOGRAPHIC_DATA] and deck.pdf" at bounding box center [498, 839] width 277 height 18
click at [624, 976] on button "Exit" at bounding box center [631, 964] width 57 height 34
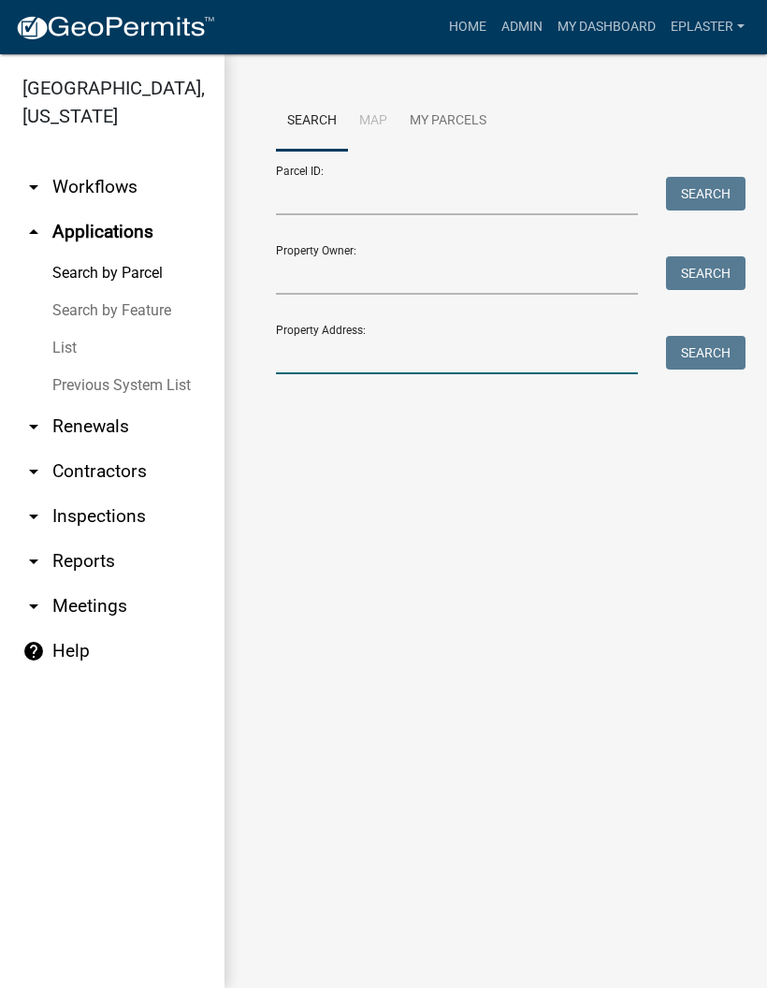
click at [460, 370] on input "Property Address:" at bounding box center [457, 355] width 362 height 38
type input "50998"
click at [701, 363] on button "Search" at bounding box center [706, 353] width 80 height 34
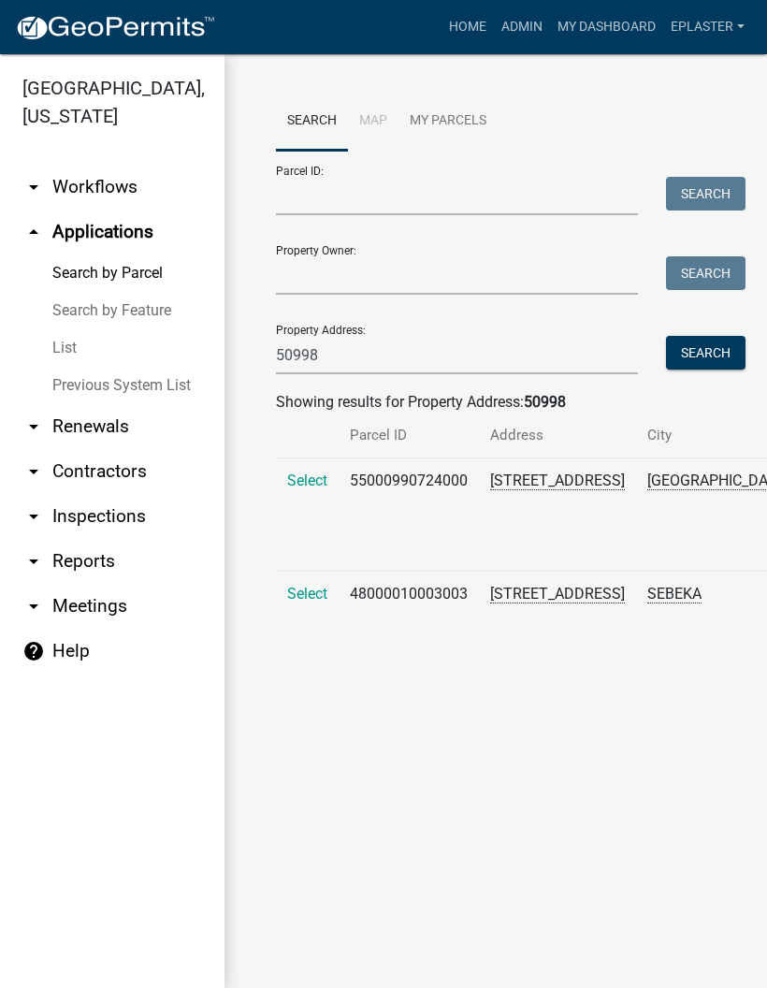
click at [298, 489] on span "Select" at bounding box center [307, 481] width 40 height 18
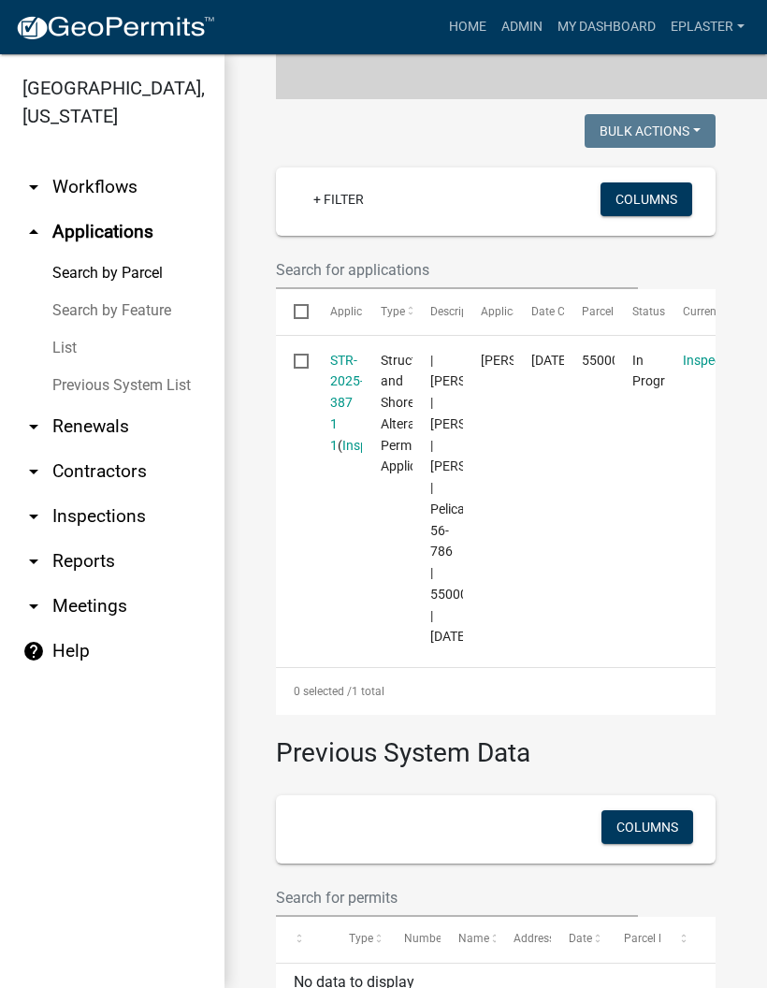
scroll to position [478, 0]
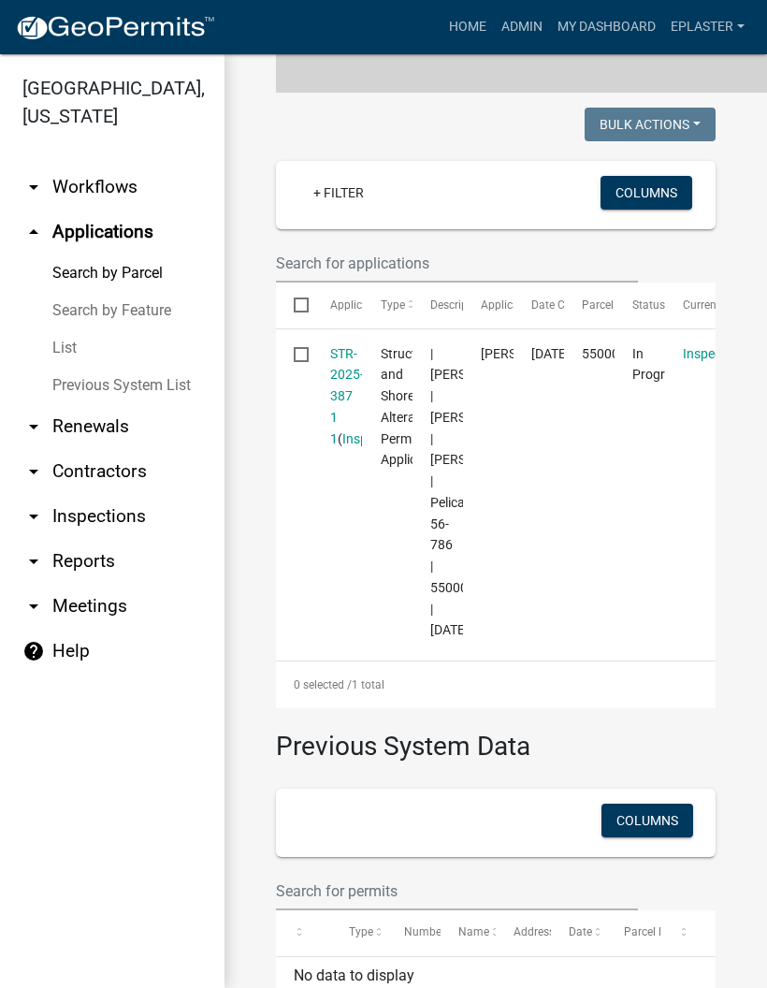
click at [335, 419] on link "STR-2025-387 1 1" at bounding box center [347, 396] width 34 height 100
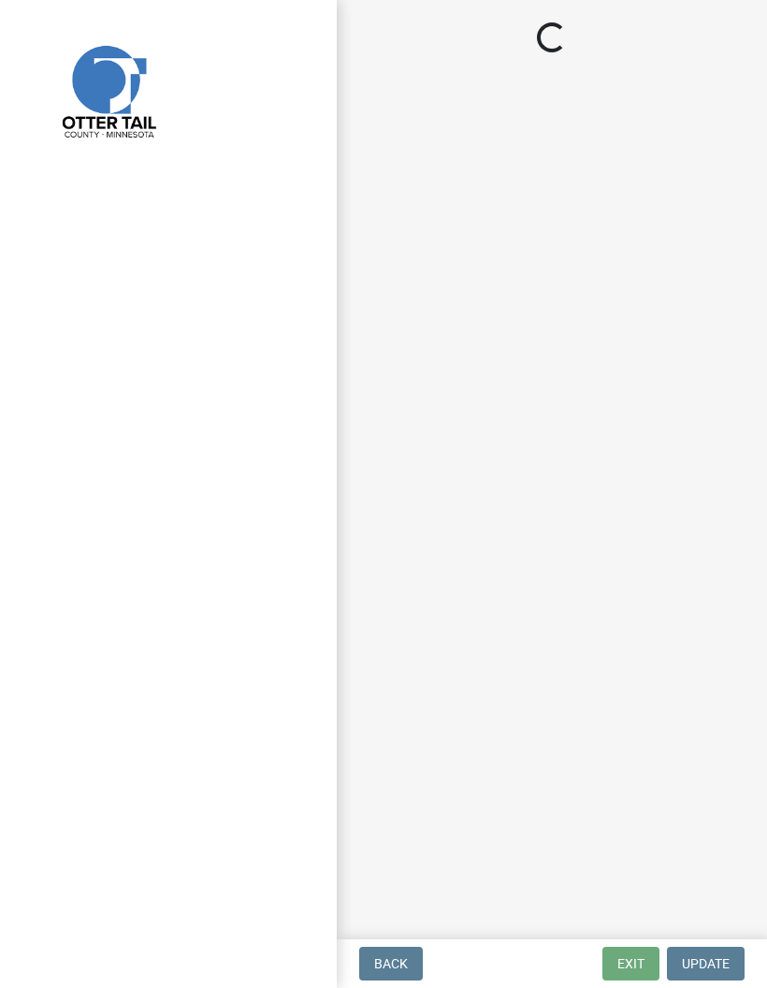
select select "710d5f49-2663-4e73-9718-d0c4e189f5ed"
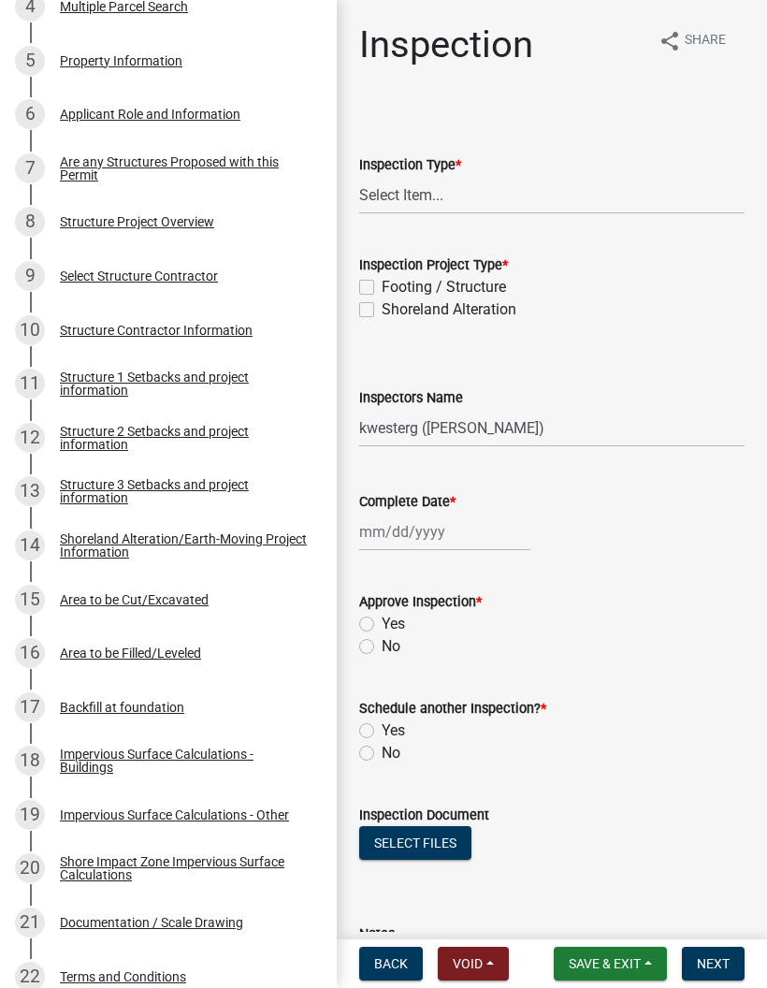
scroll to position [564, 0]
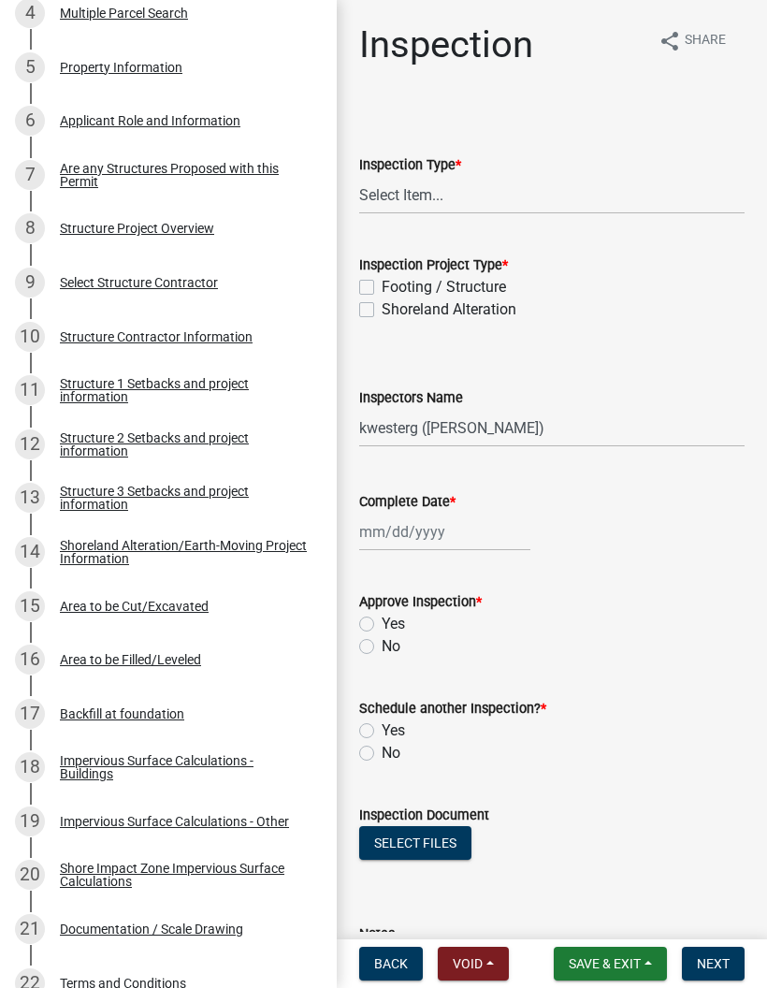
click at [258, 383] on div "Structure 1 Setbacks and project information" at bounding box center [183, 390] width 247 height 26
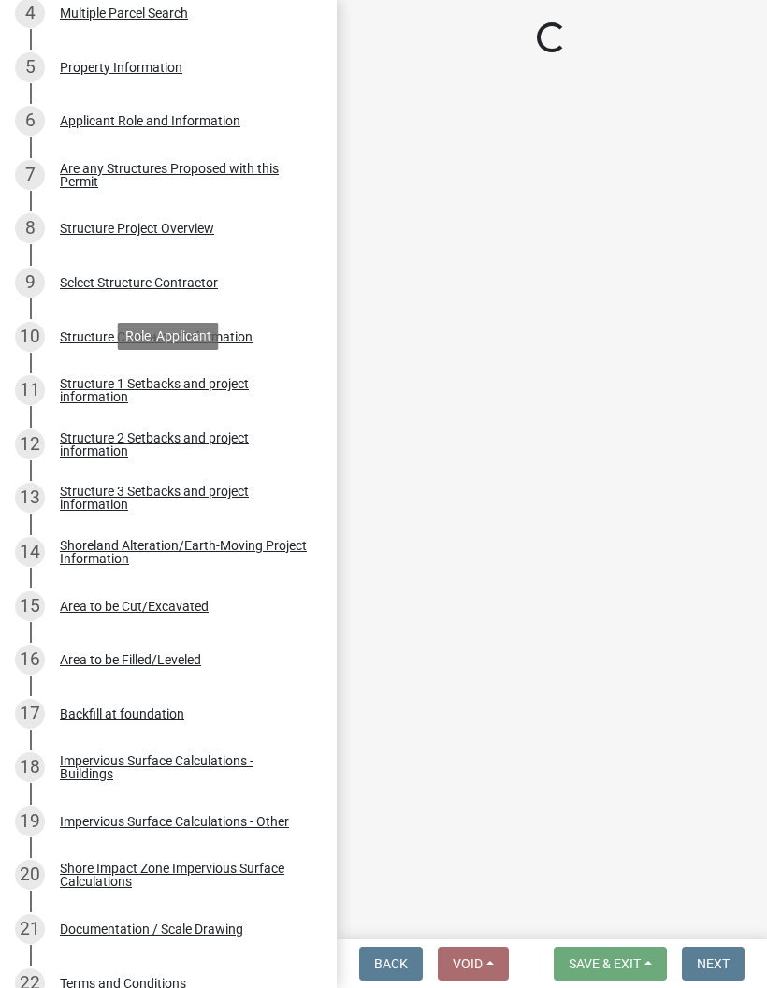
select select "c185e313-3403-4239-bd61-bb563c58a77a"
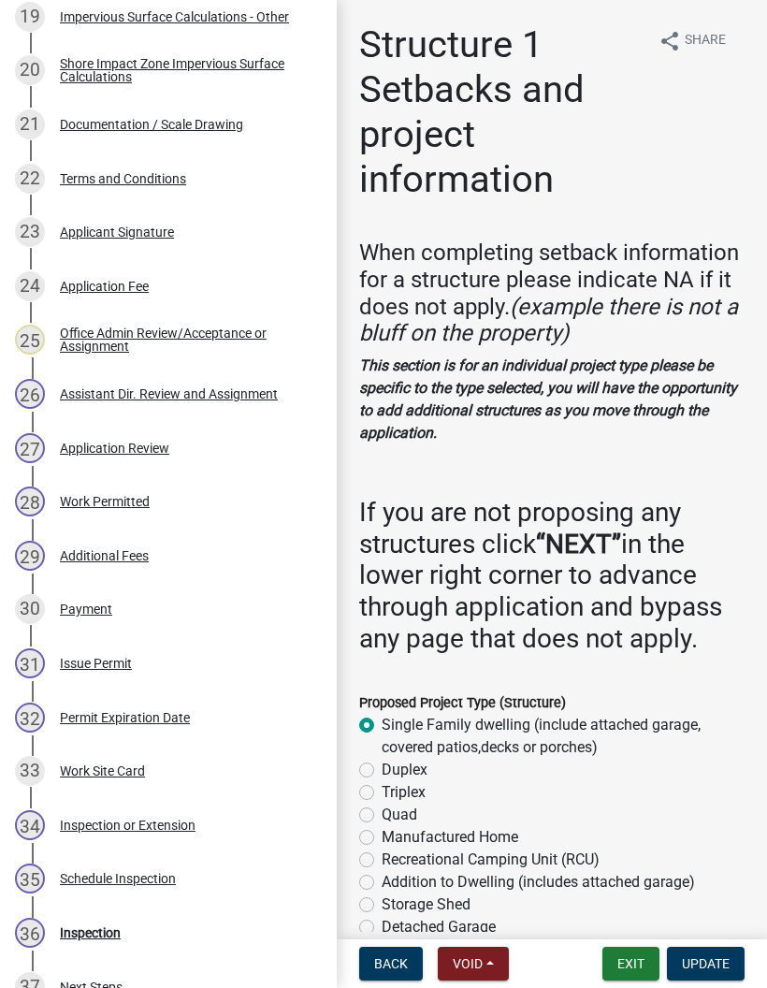
scroll to position [1418, 0]
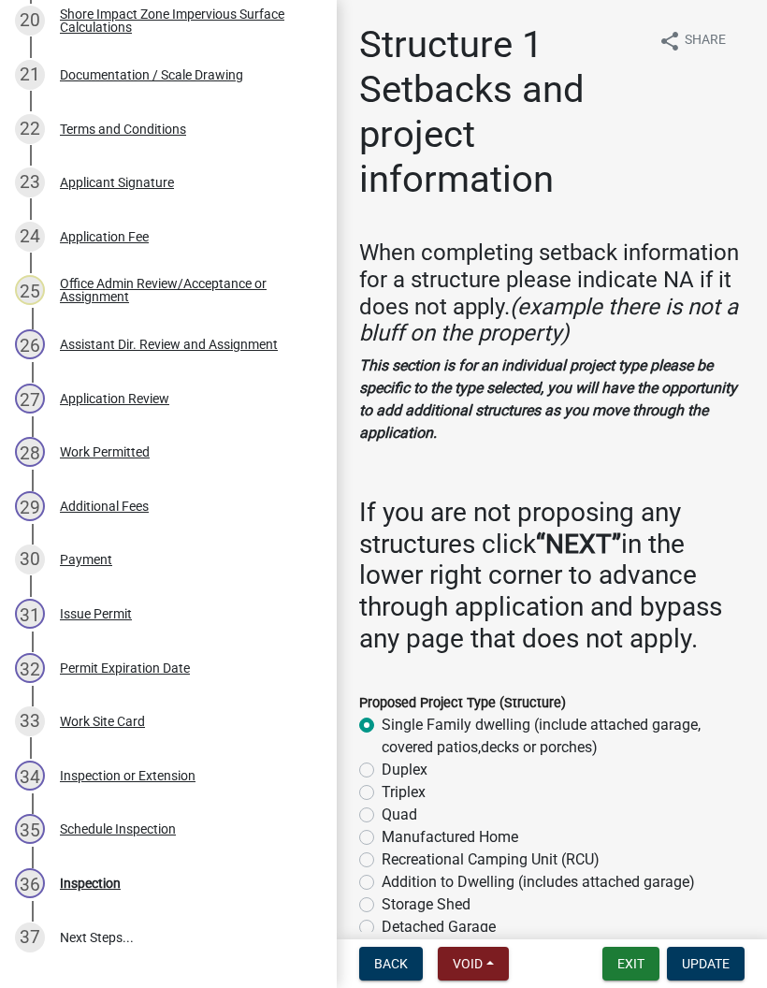
click at [226, 449] on div "28 Work Permitted" at bounding box center [161, 452] width 292 height 30
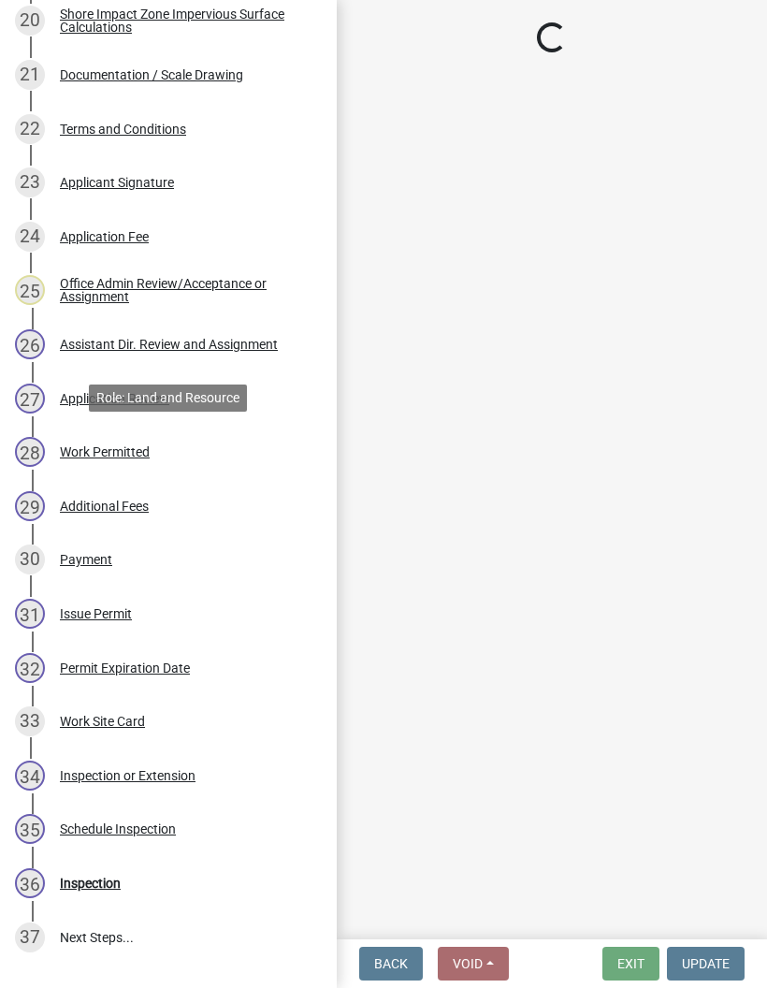
select select "190fd4c8-42ef-492b-a4a0-a0213555944c"
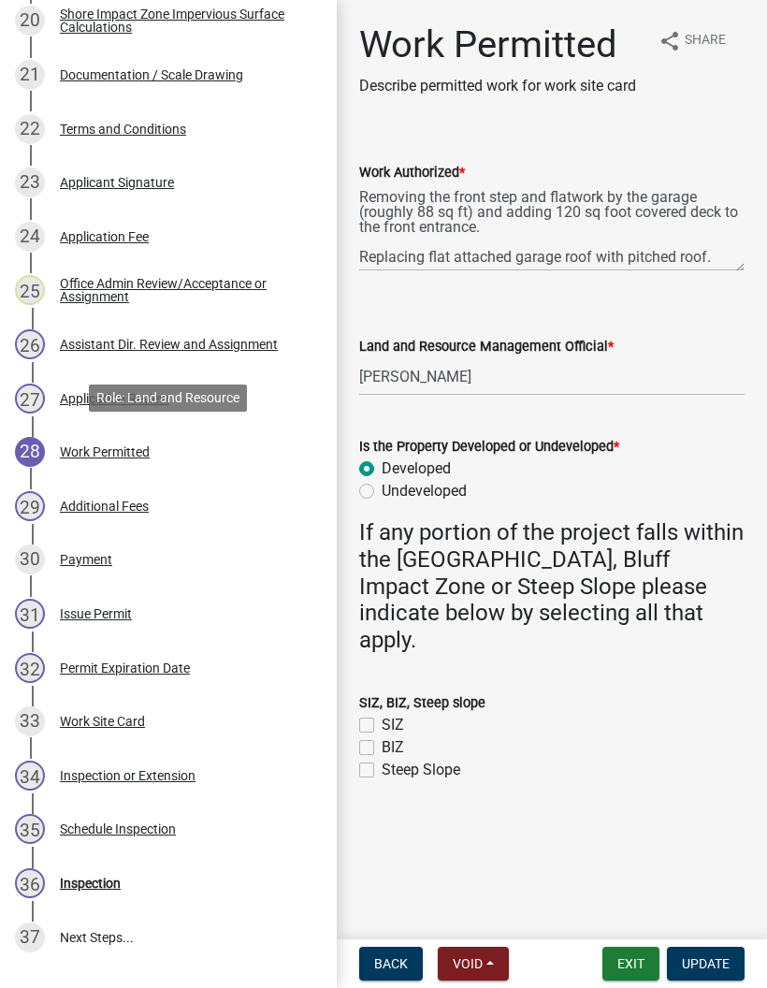
click at [642, 948] on button "Exit" at bounding box center [631, 964] width 57 height 34
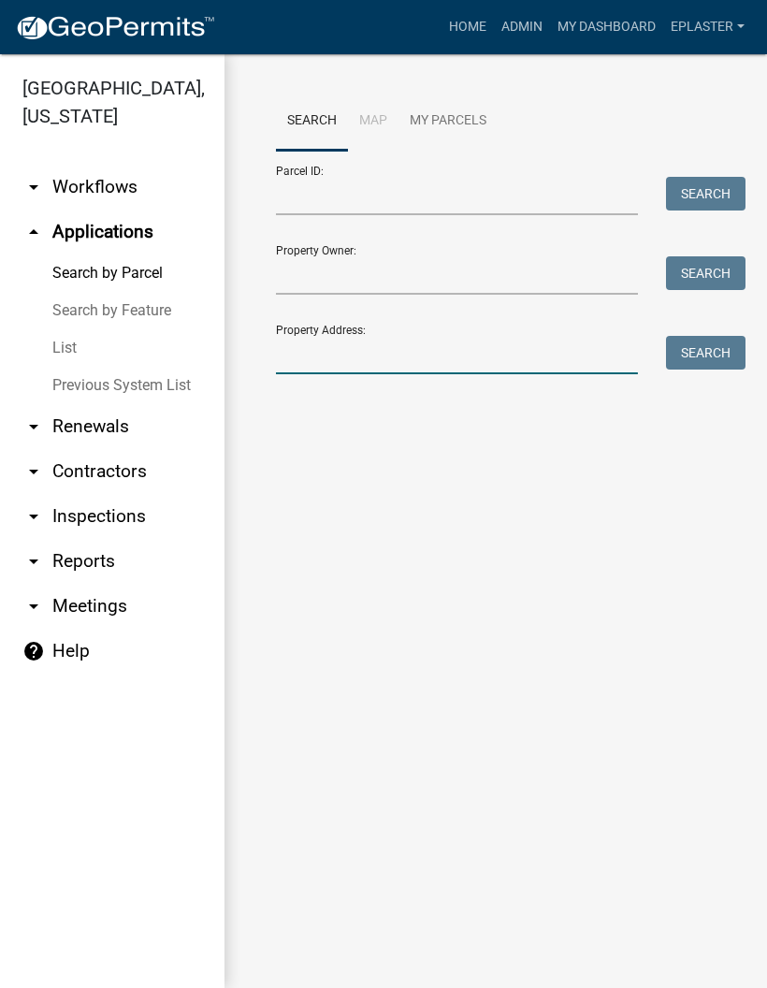
click at [458, 359] on input "Property Address:" at bounding box center [457, 355] width 362 height 38
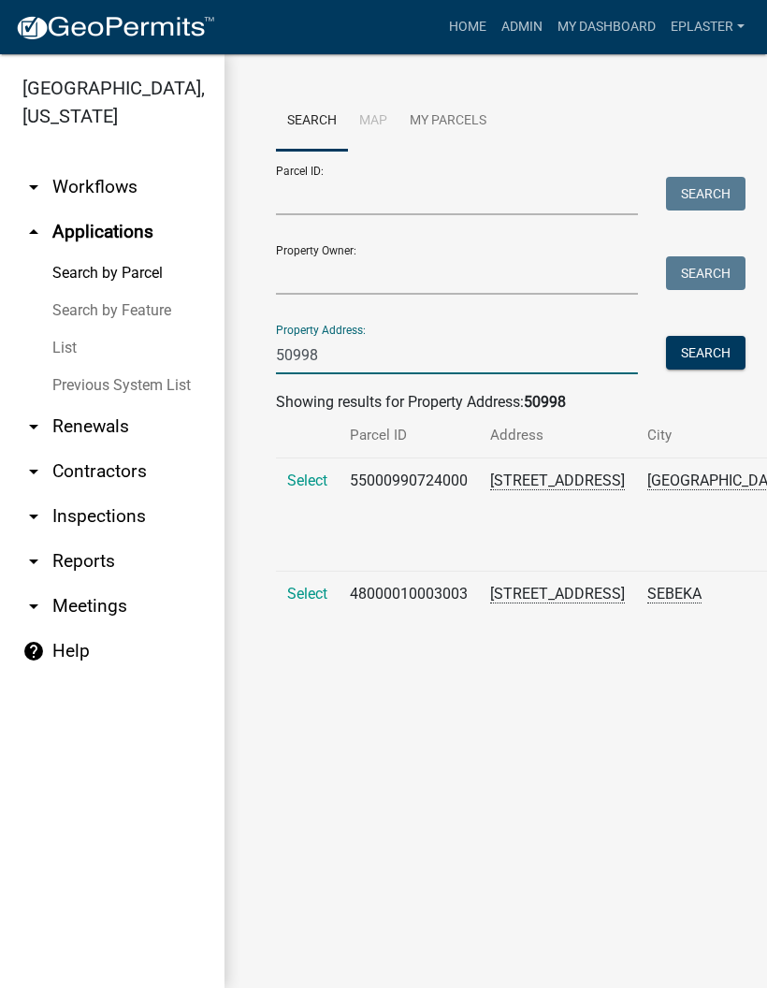
click at [320, 489] on span "Select" at bounding box center [307, 481] width 40 height 18
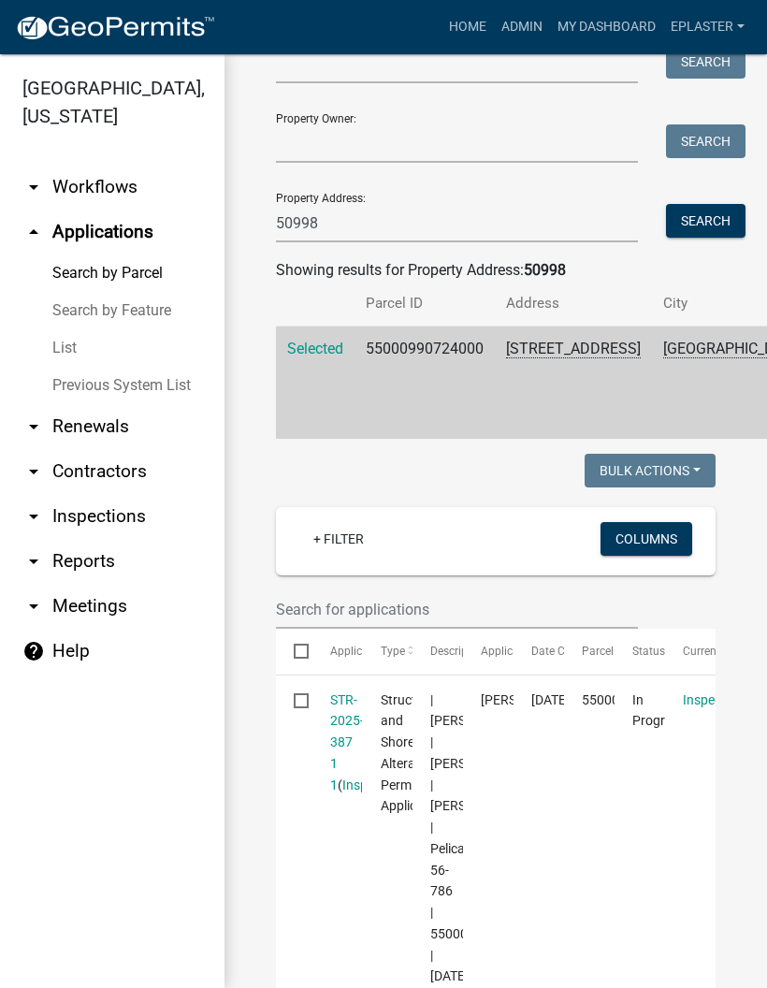
scroll to position [114, 0]
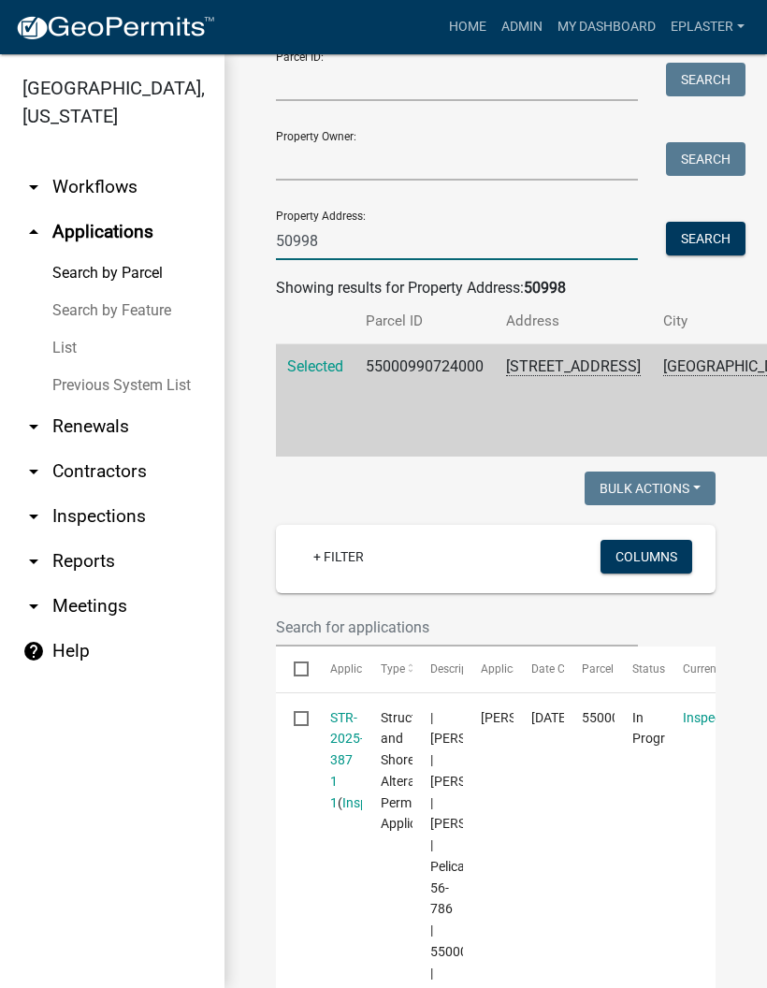
click at [461, 229] on input "50998" at bounding box center [457, 241] width 362 height 38
click at [410, 247] on input "50998" at bounding box center [457, 241] width 362 height 38
type input "5"
type input "19566"
click at [724, 236] on button "Search" at bounding box center [706, 239] width 80 height 34
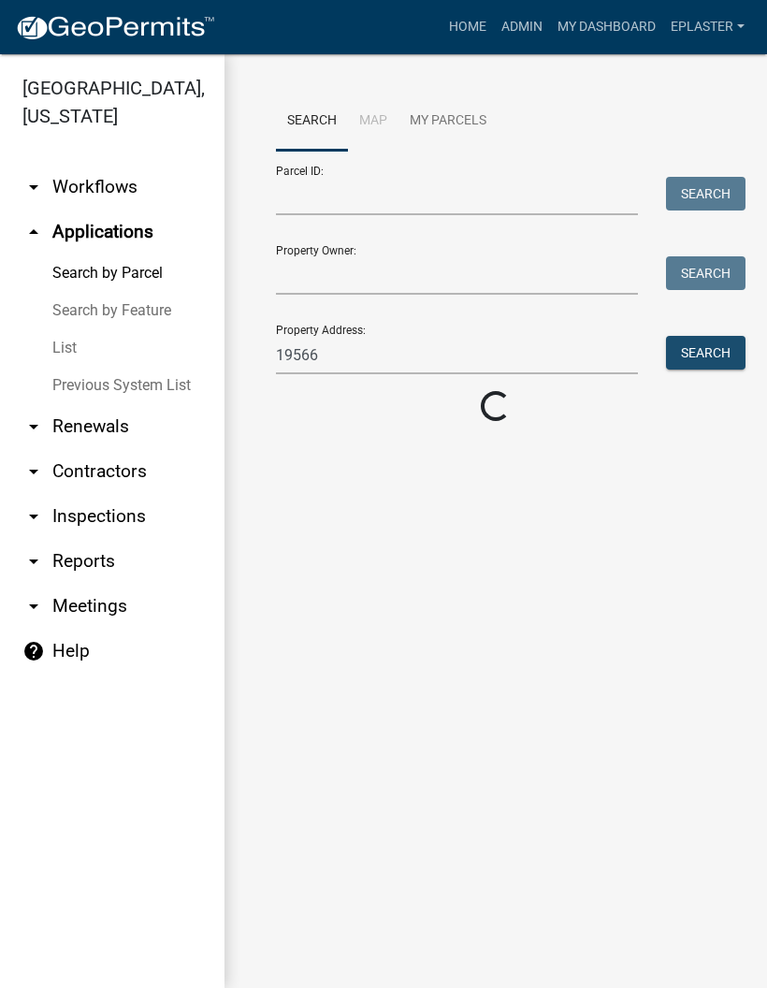
scroll to position [0, 0]
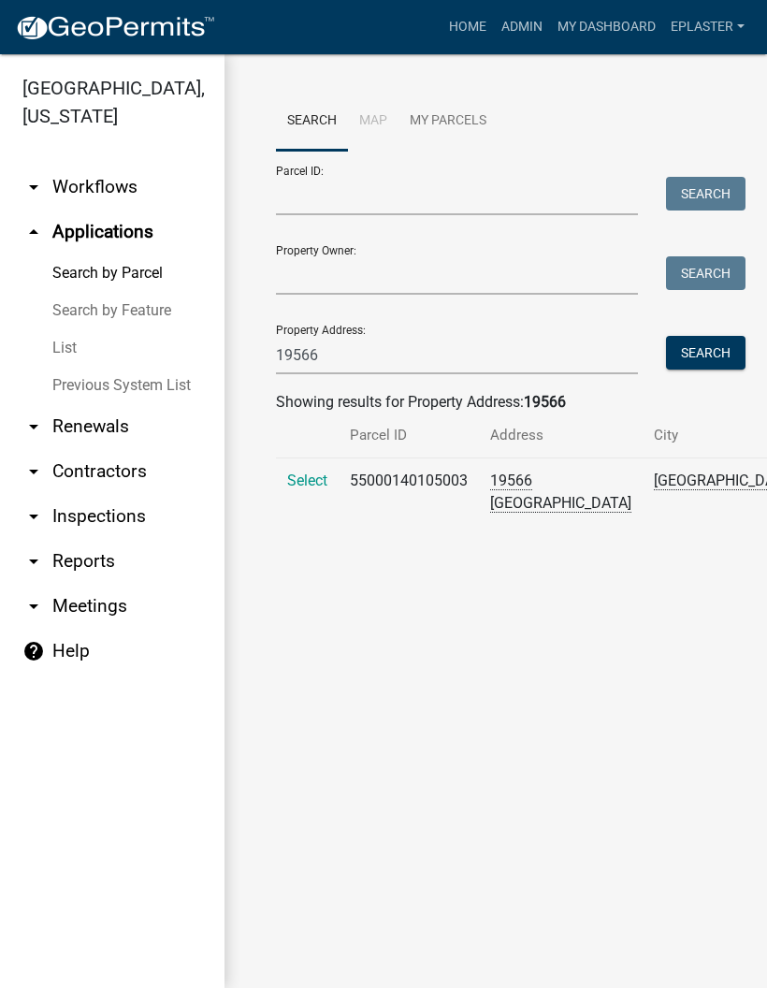
click at [308, 489] on span "Select" at bounding box center [307, 481] width 40 height 18
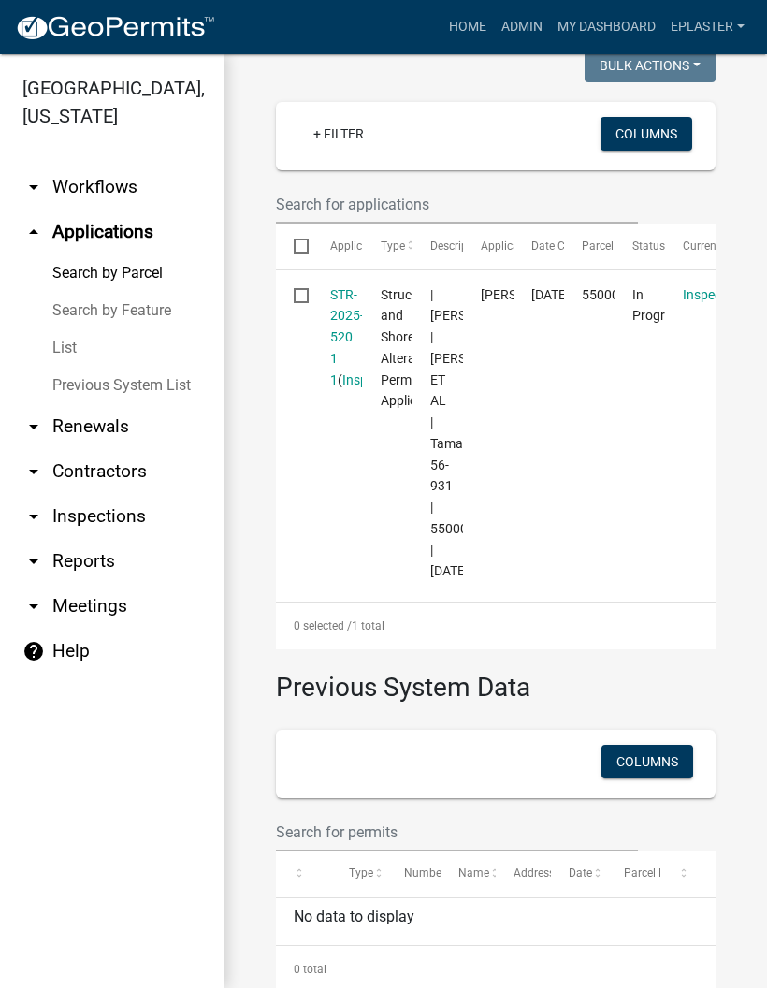
scroll to position [524, 0]
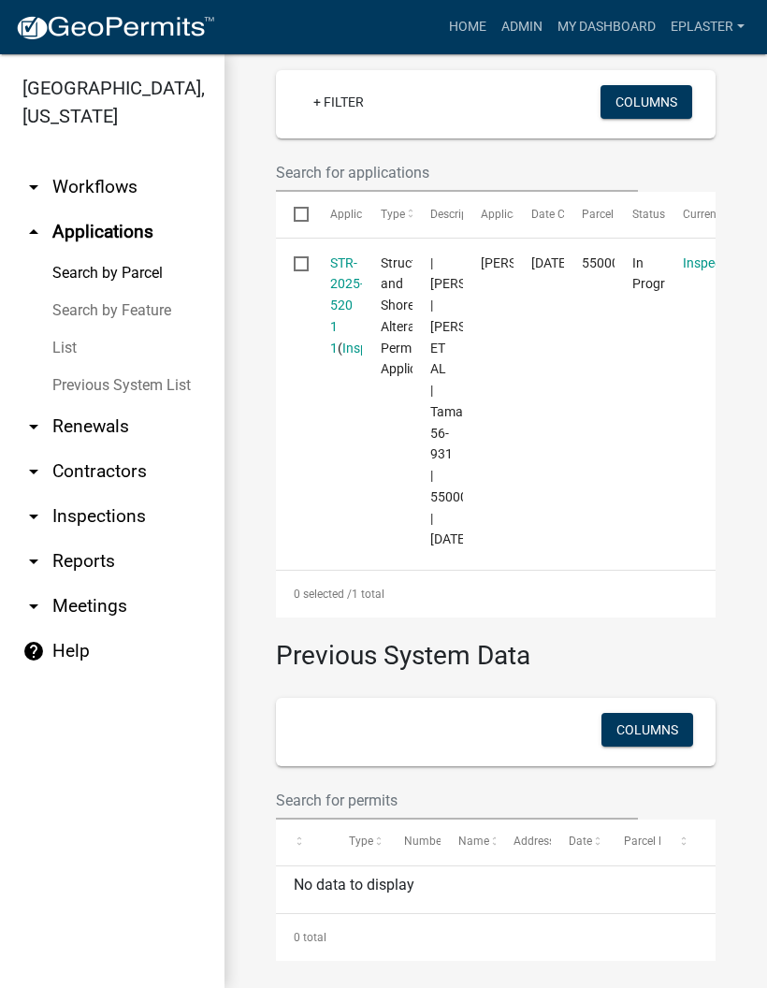
click at [335, 324] on link "STR-2025-520 1 1" at bounding box center [347, 305] width 34 height 100
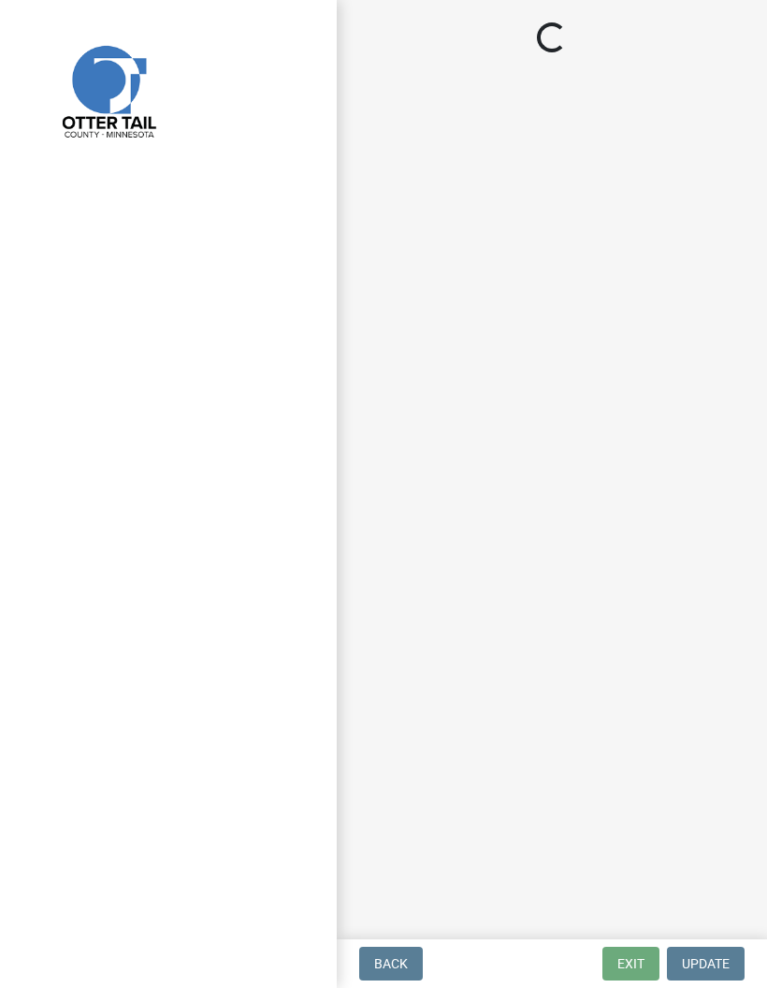
select select "710d5f49-2663-4e73-9718-d0c4e189f5ed"
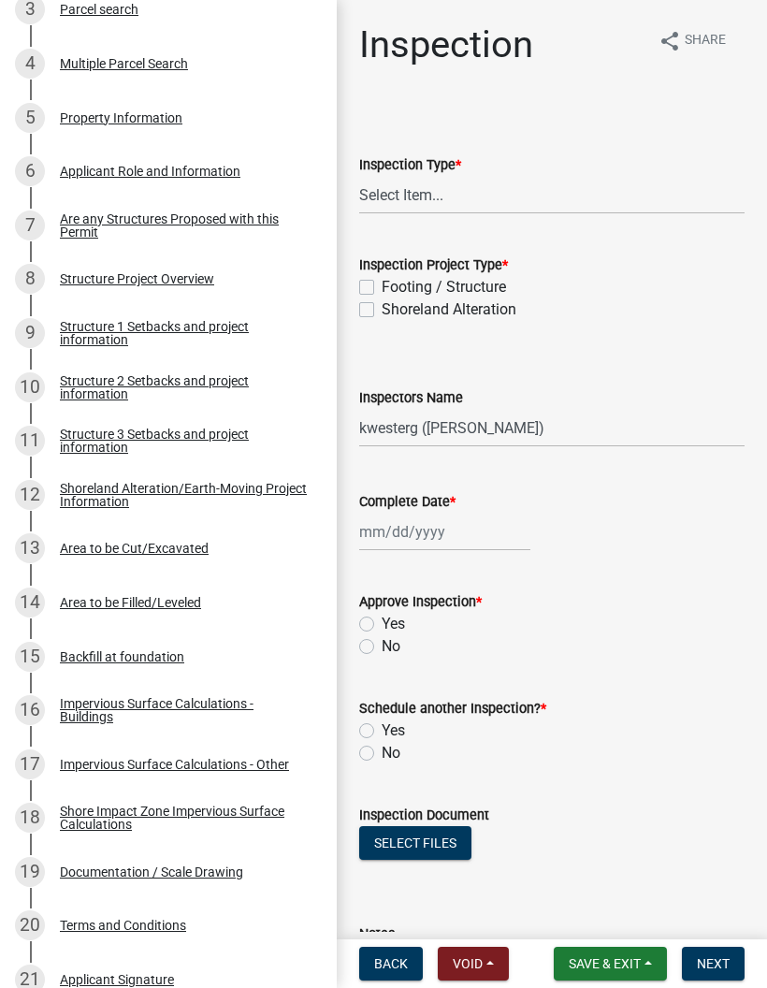
scroll to position [513, 0]
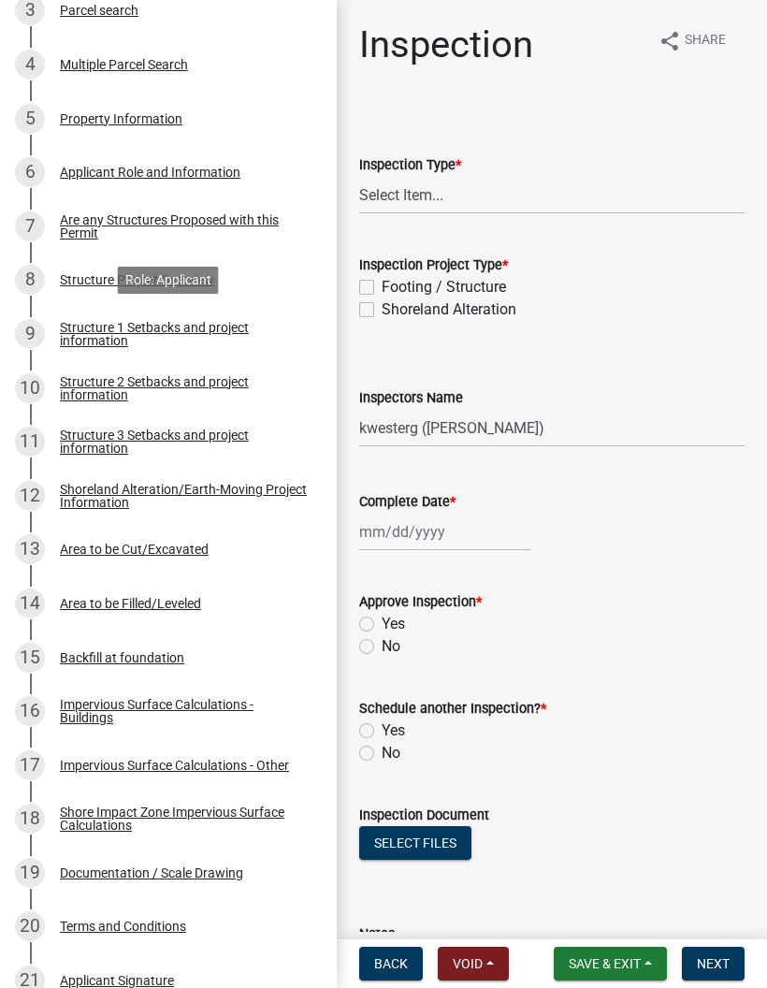
click at [277, 329] on div "Structure 1 Setbacks and project information" at bounding box center [183, 334] width 247 height 26
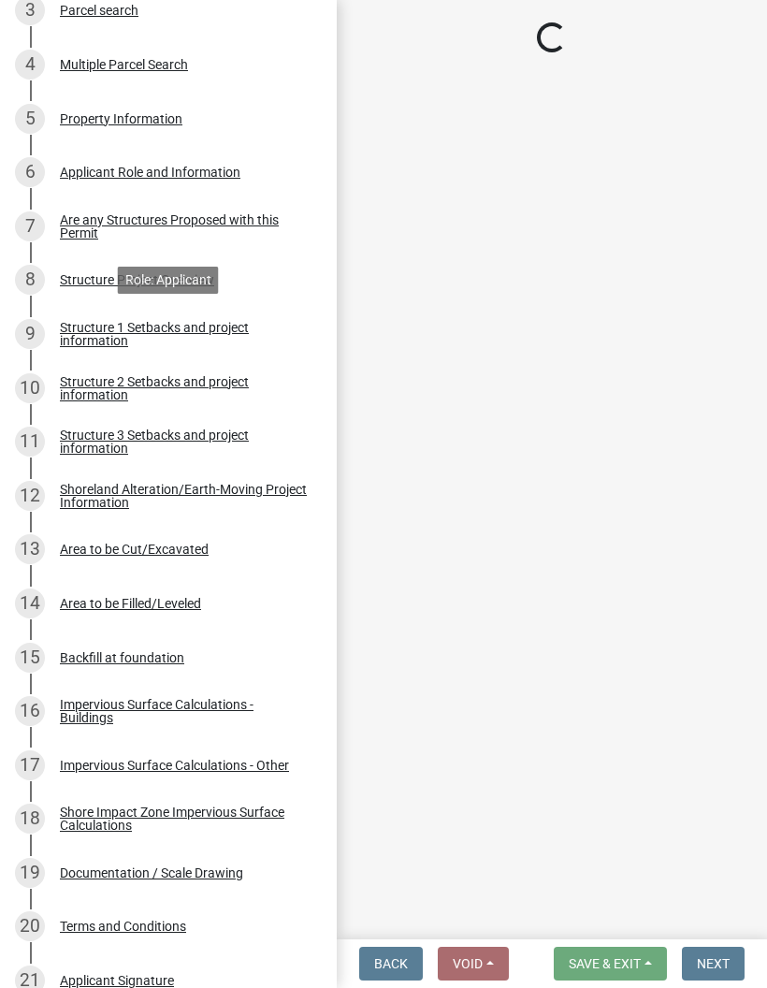
select select "c185e313-3403-4239-bd61-bb563c58a77a"
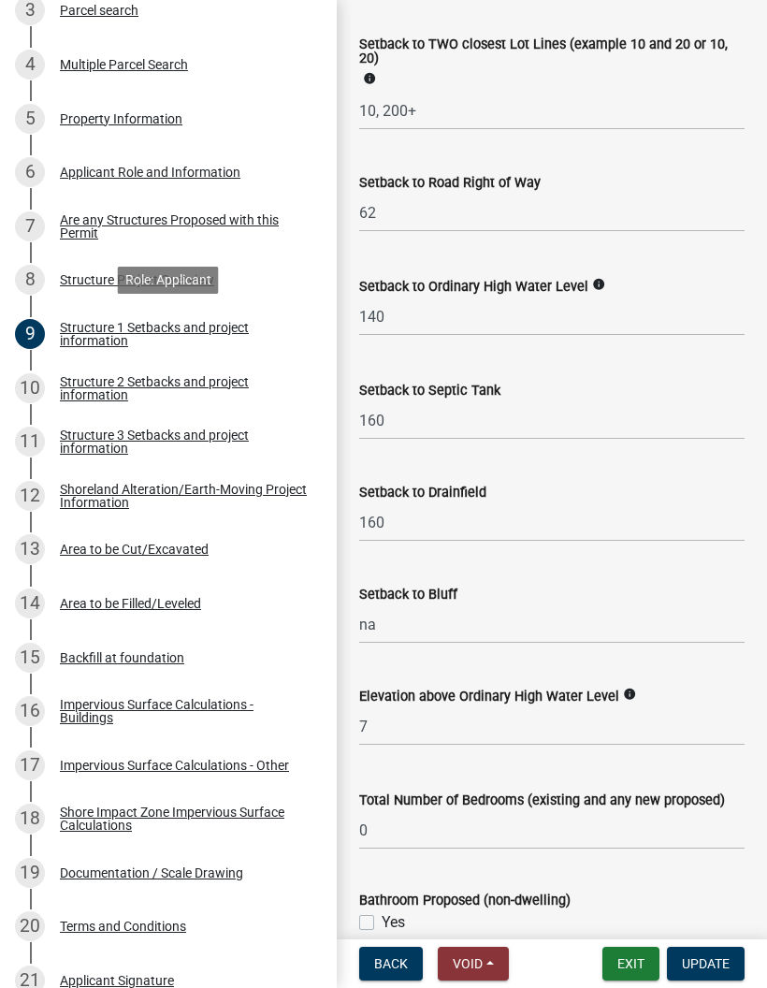
scroll to position [1790, 0]
click at [629, 965] on button "Exit" at bounding box center [631, 964] width 57 height 34
